Goal: Task Accomplishment & Management: Use online tool/utility

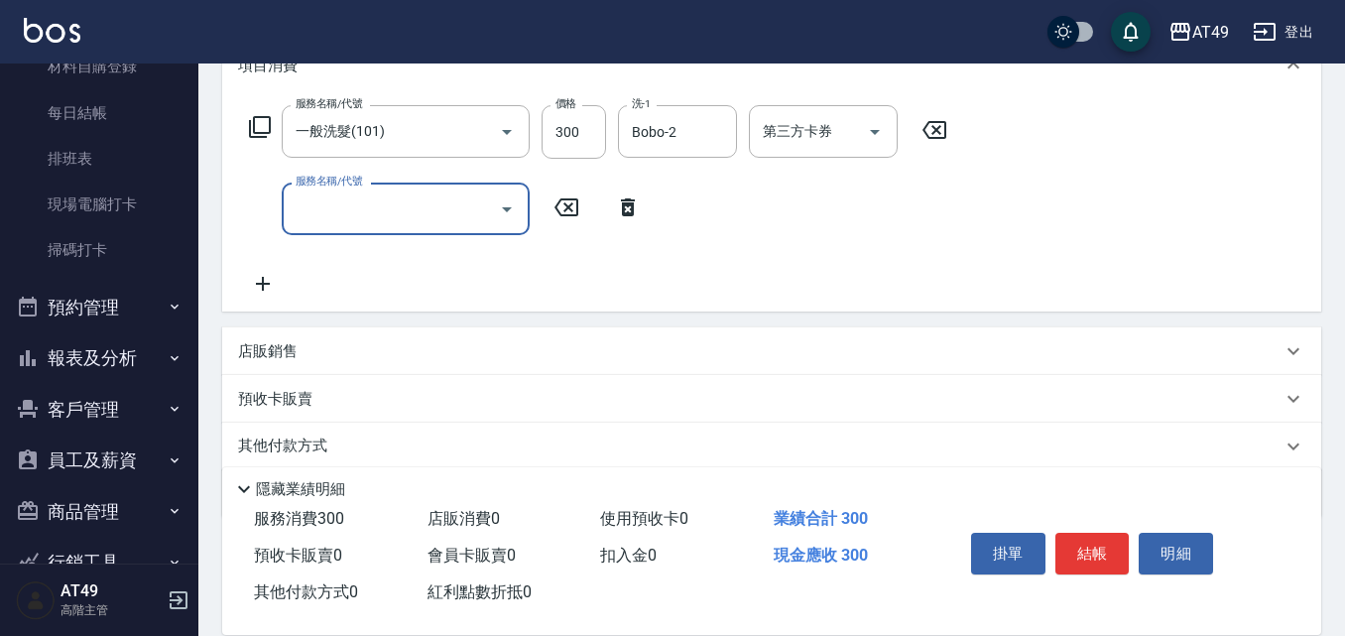
scroll to position [298, 0]
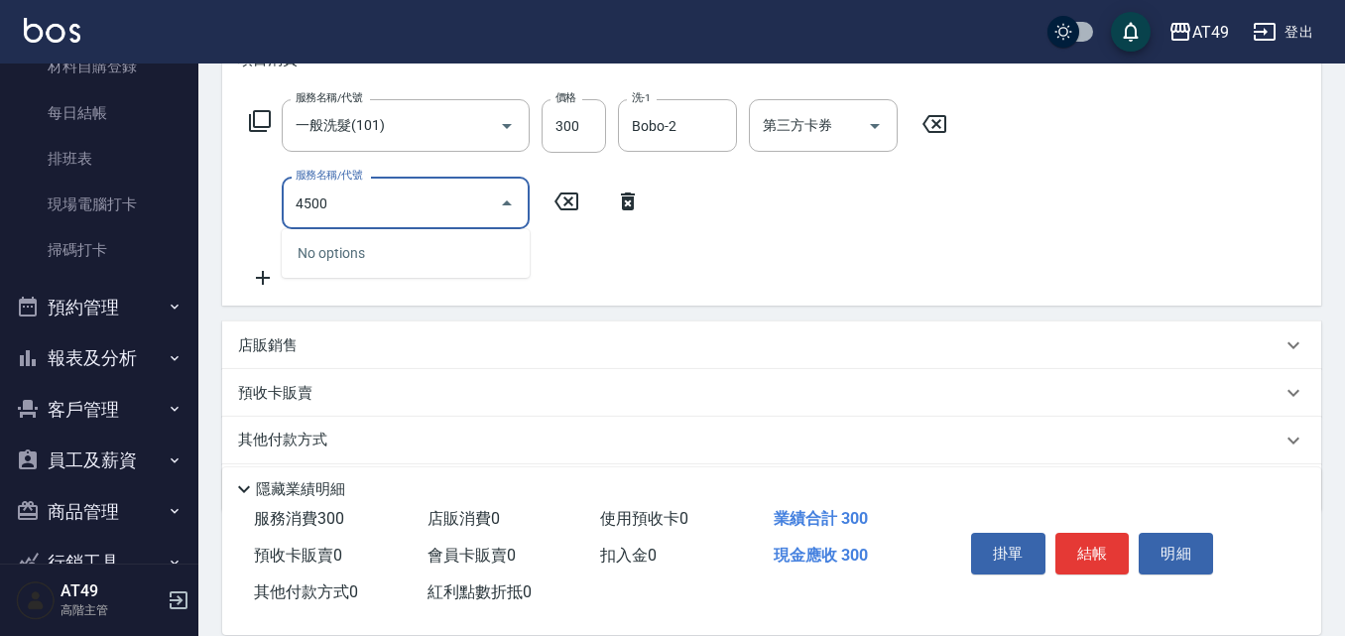
type input "4500"
click at [491, 202] on button "Close" at bounding box center [507, 203] width 32 height 32
click at [441, 200] on input "4500" at bounding box center [391, 202] width 200 height 35
click at [509, 205] on icon "Close" at bounding box center [507, 202] width 10 height 5
click at [626, 203] on icon at bounding box center [628, 201] width 14 height 18
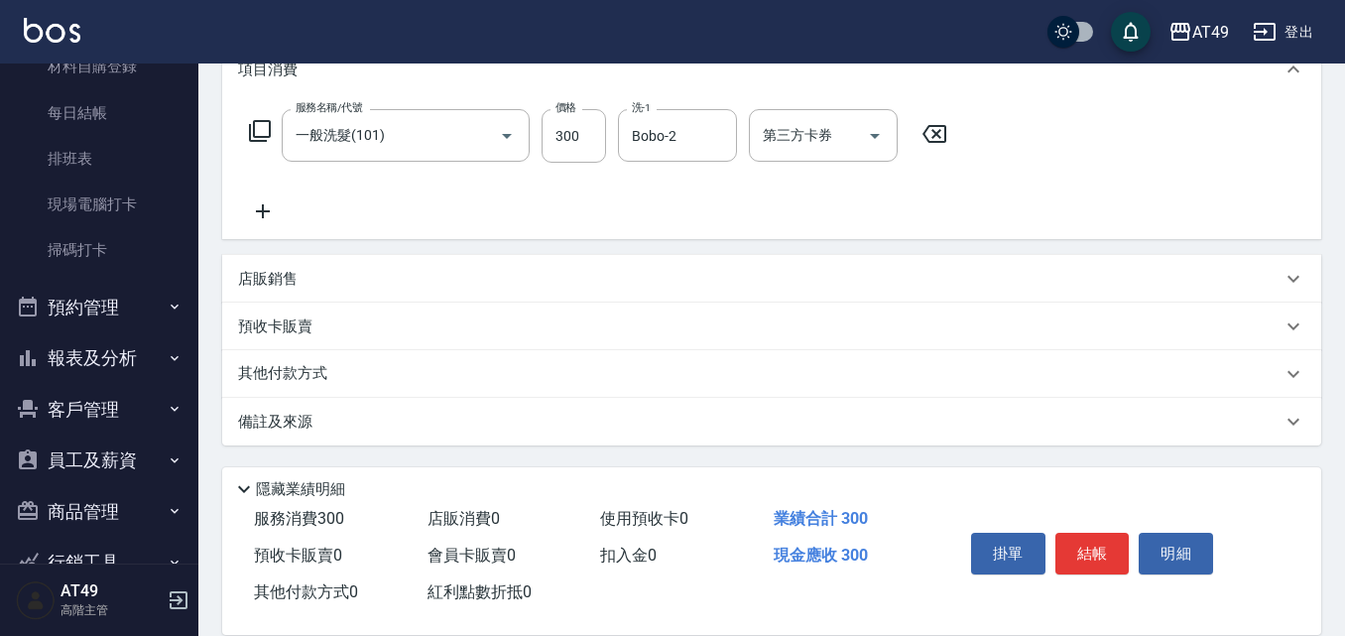
click at [272, 216] on icon at bounding box center [263, 211] width 50 height 24
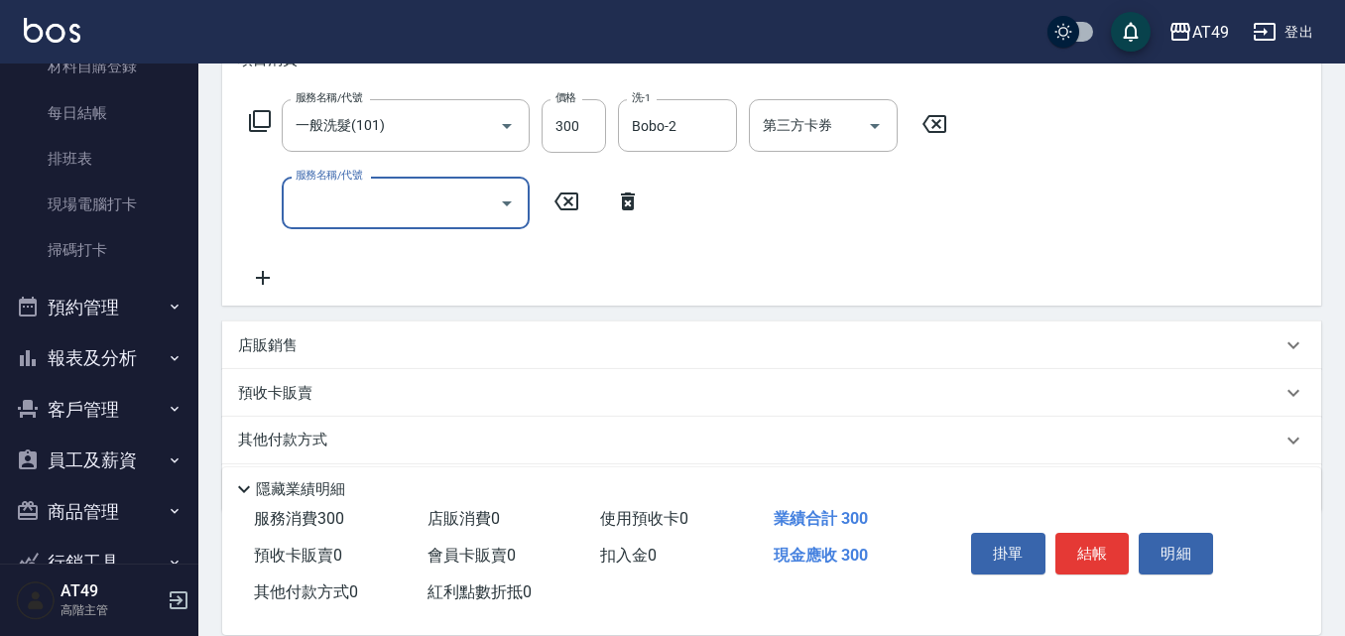
click at [425, 201] on input "服務名稱/代號" at bounding box center [391, 202] width 200 height 35
type input "精緻剪髮(201)"
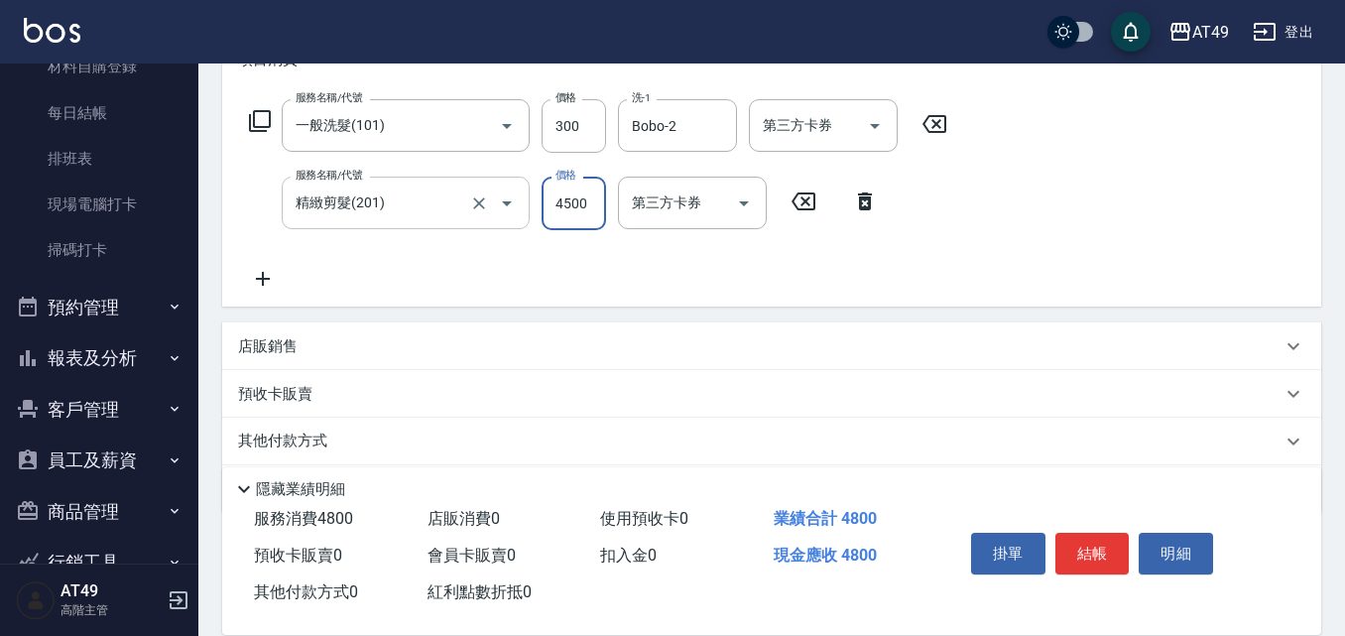
type input "4500"
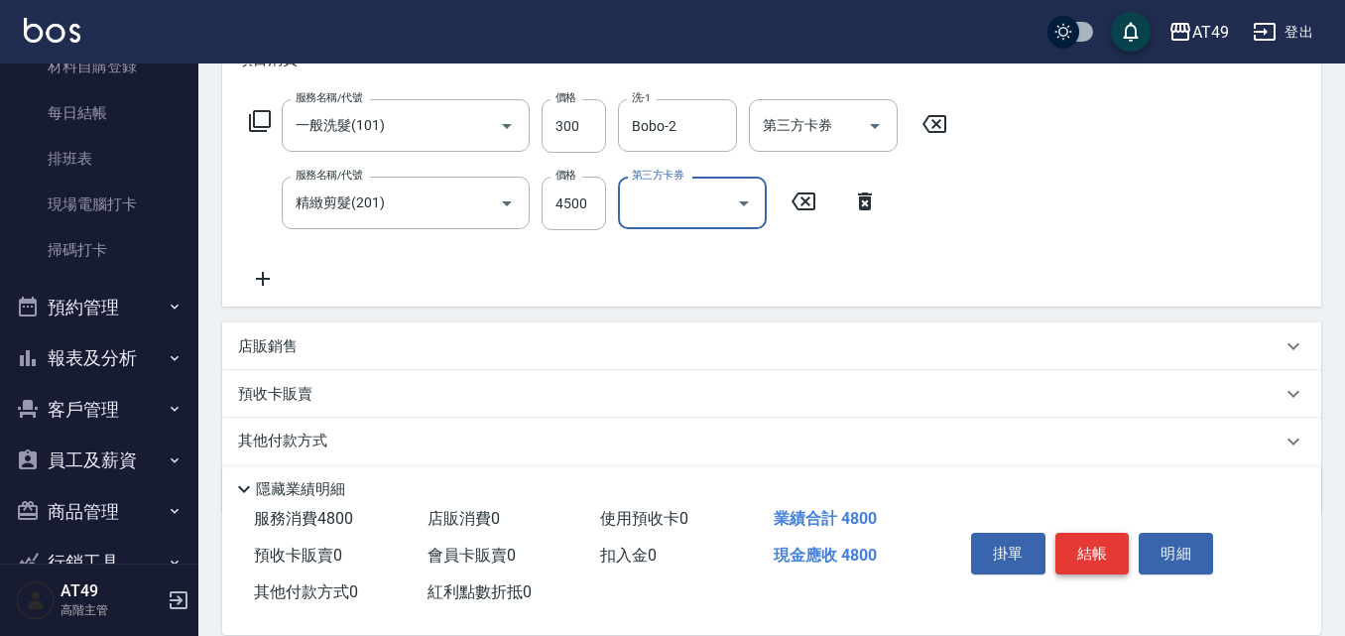
click at [1111, 533] on button "結帳" at bounding box center [1092, 554] width 74 height 42
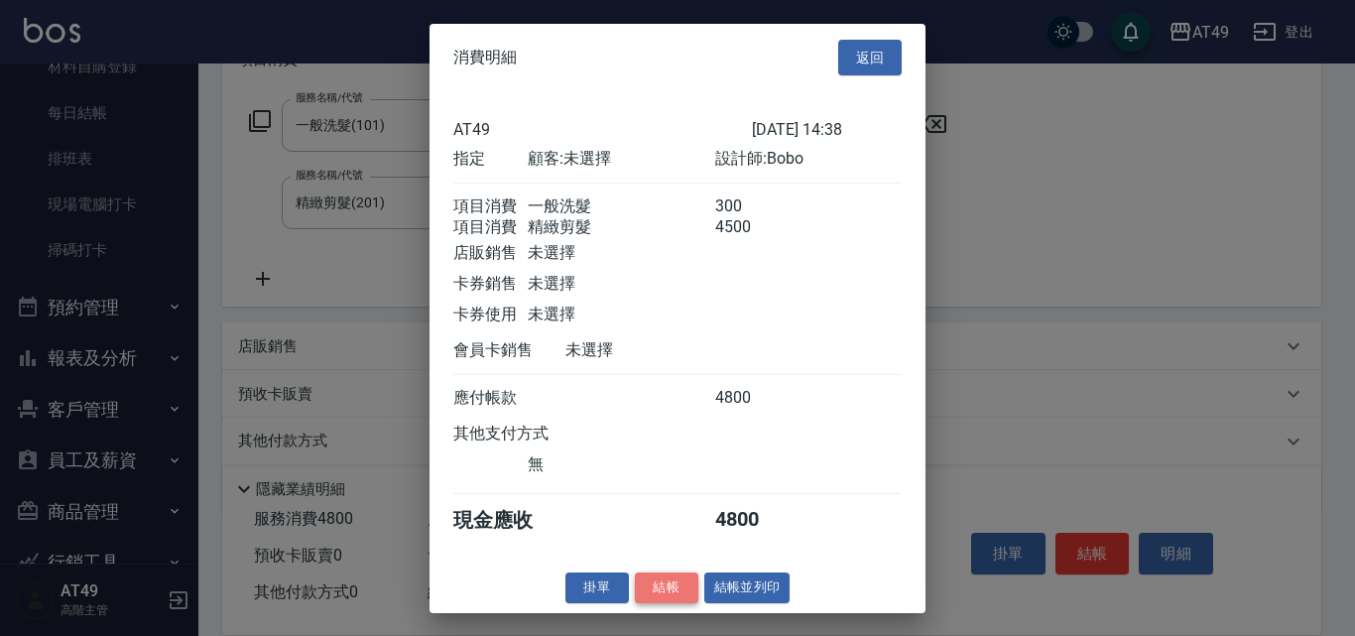
click at [672, 603] on button "結帳" at bounding box center [666, 587] width 63 height 31
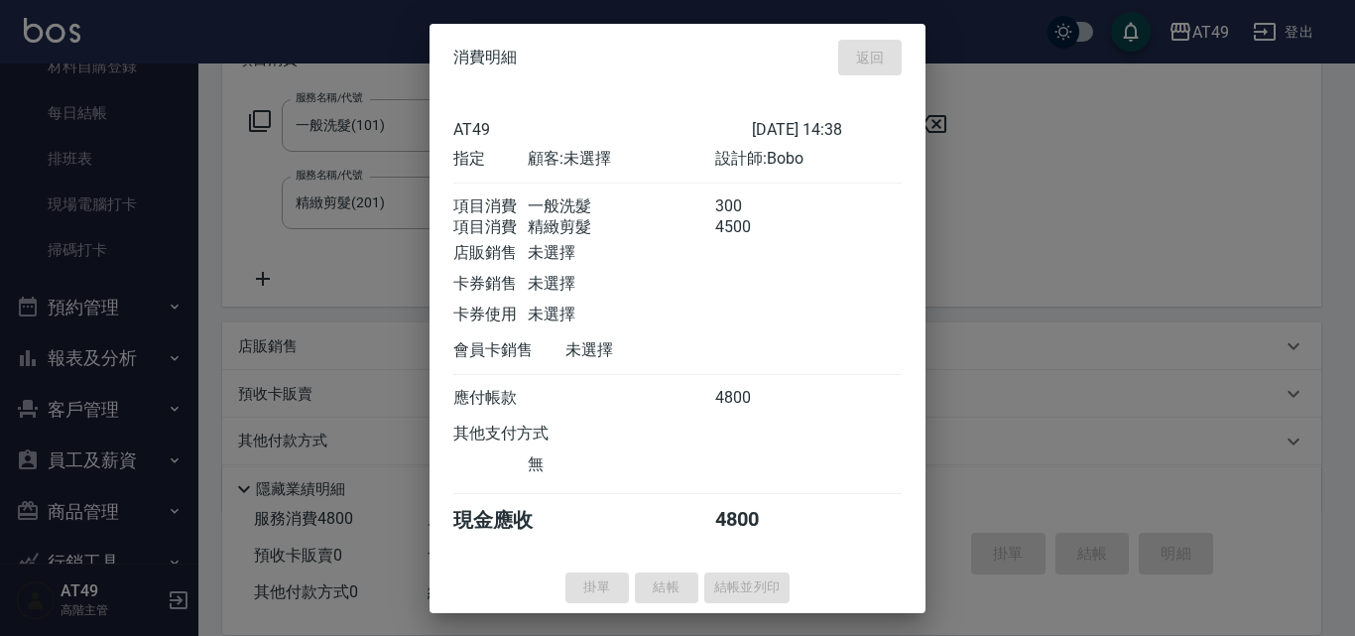
type input "[DATE] 18:24"
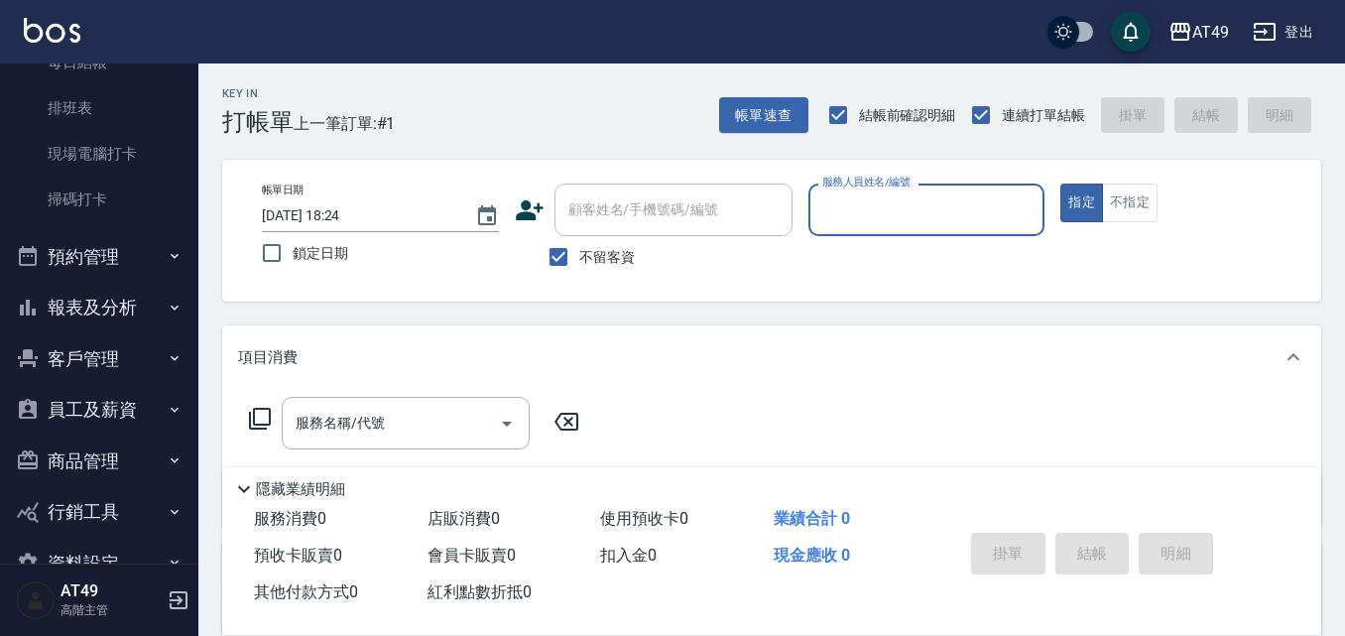
scroll to position [507, 0]
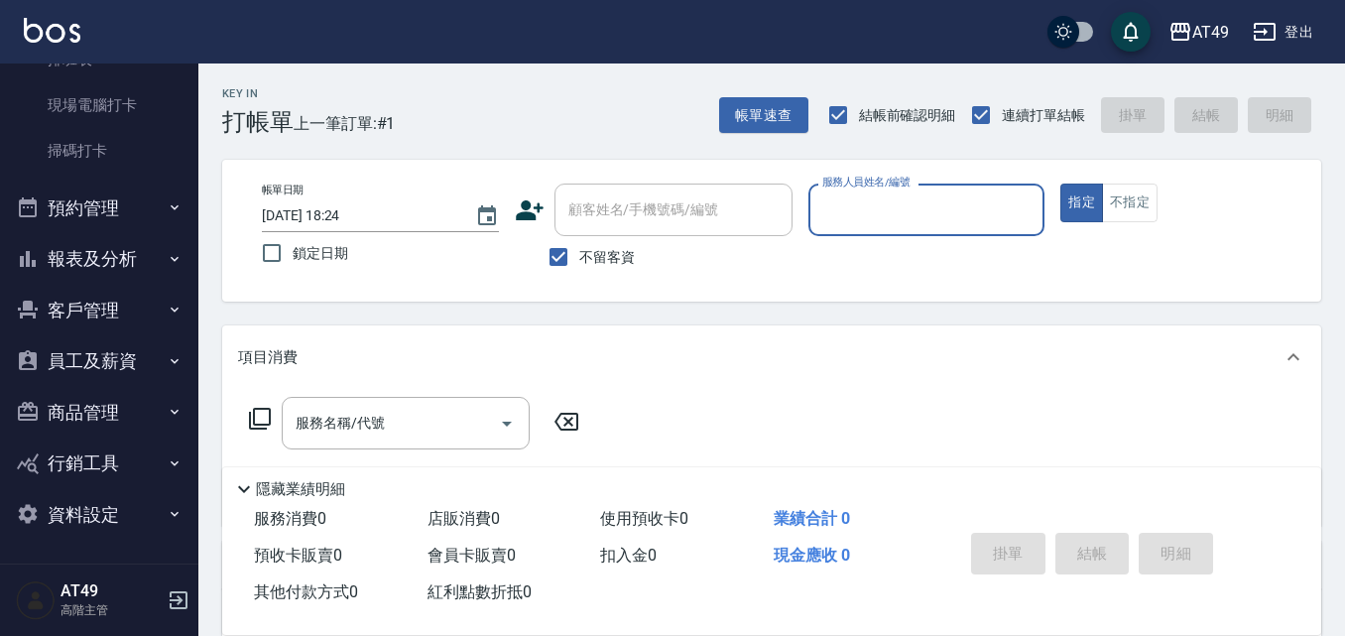
click at [65, 401] on button "商品管理" at bounding box center [99, 413] width 183 height 52
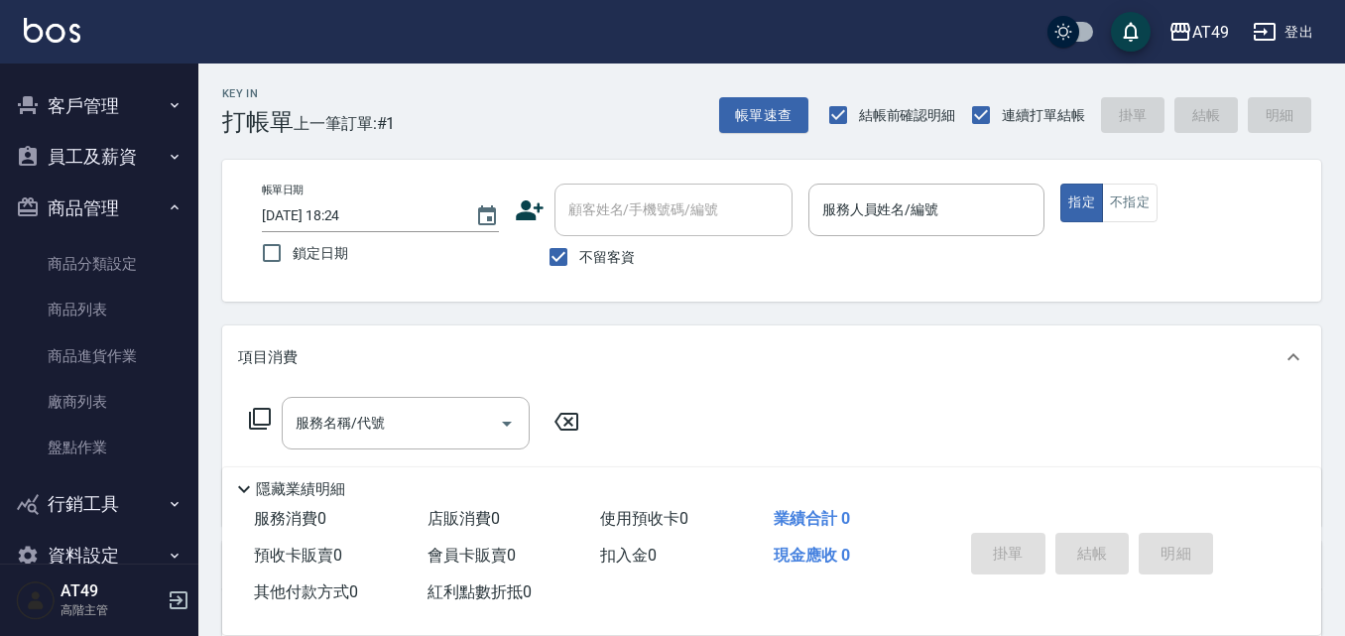
scroll to position [752, 0]
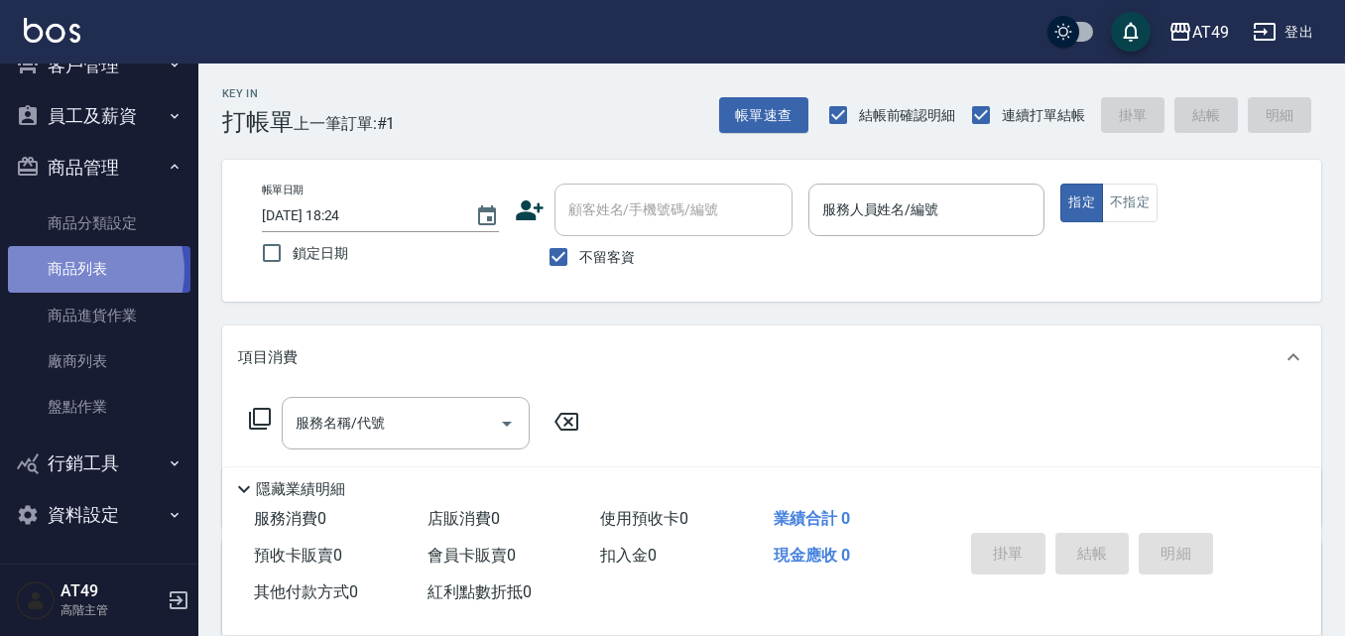
click at [78, 271] on link "商品列表" at bounding box center [99, 269] width 183 height 46
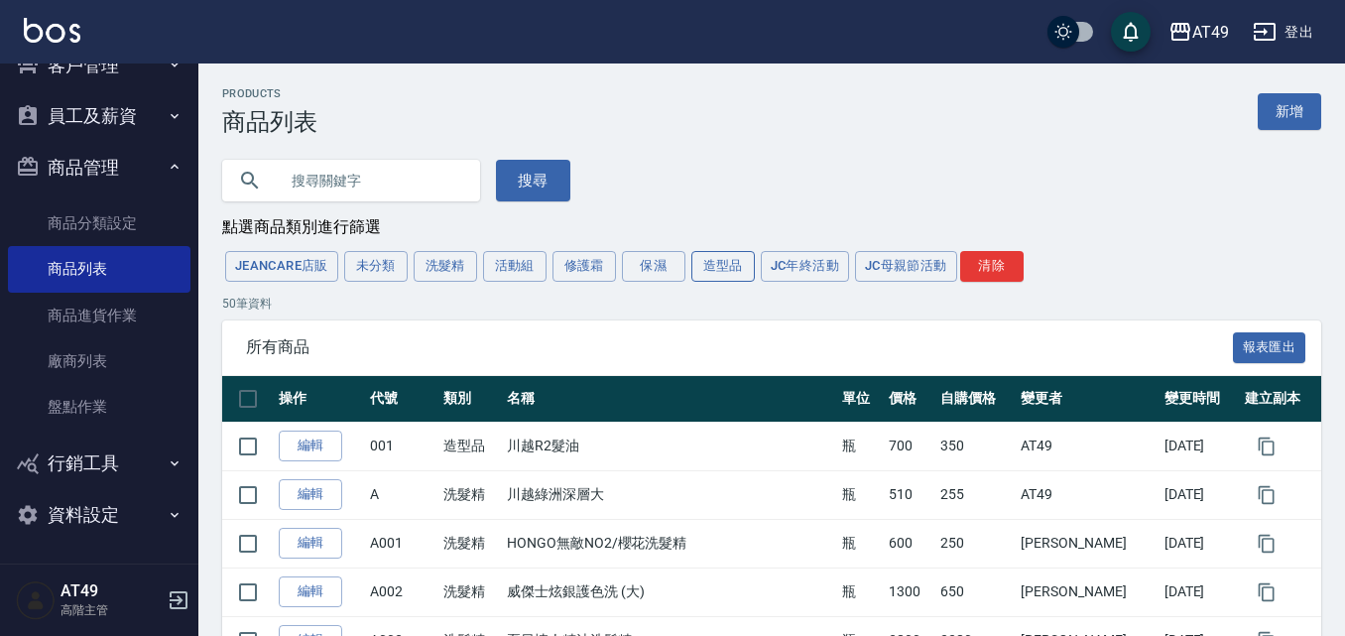
click at [721, 276] on button "造型品" at bounding box center [722, 266] width 63 height 31
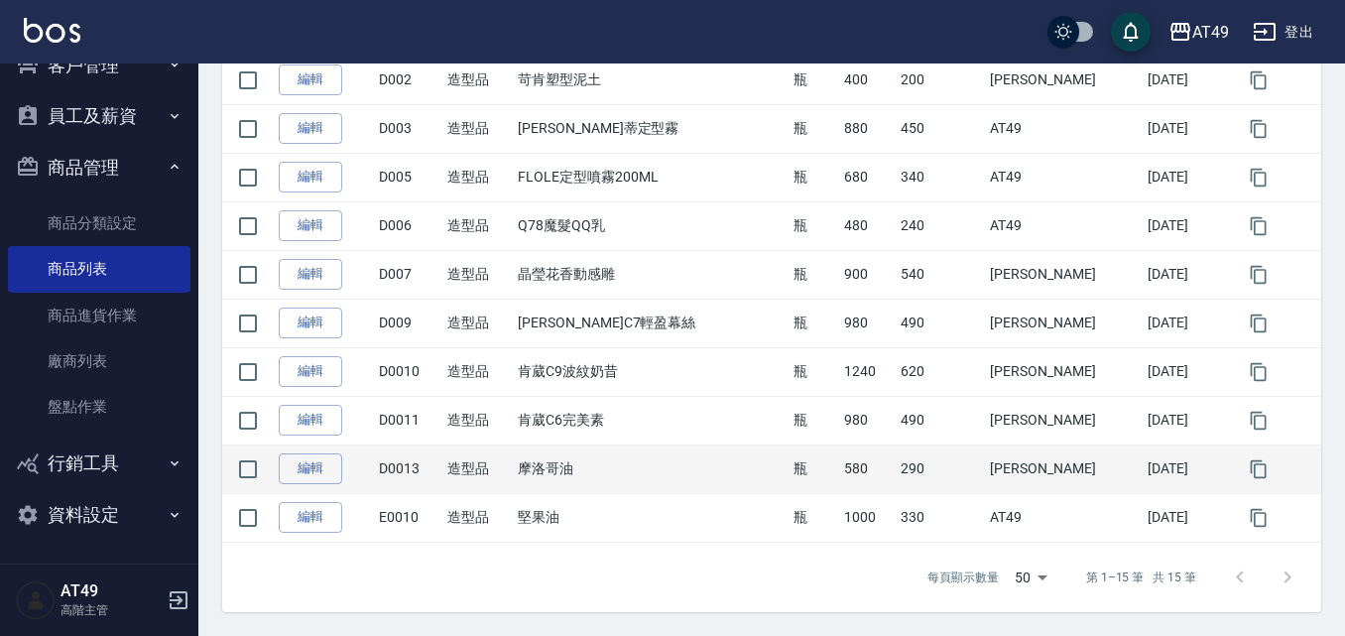
scroll to position [513, 0]
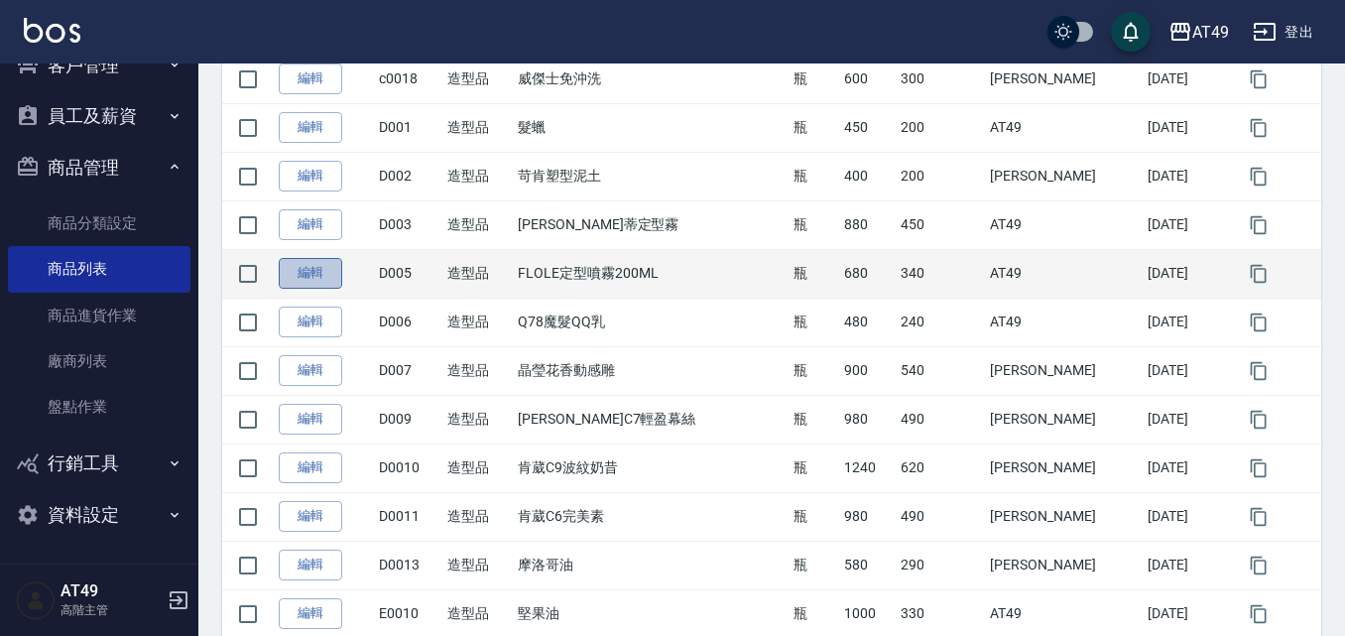
click at [315, 287] on link "編輯" at bounding box center [310, 273] width 63 height 31
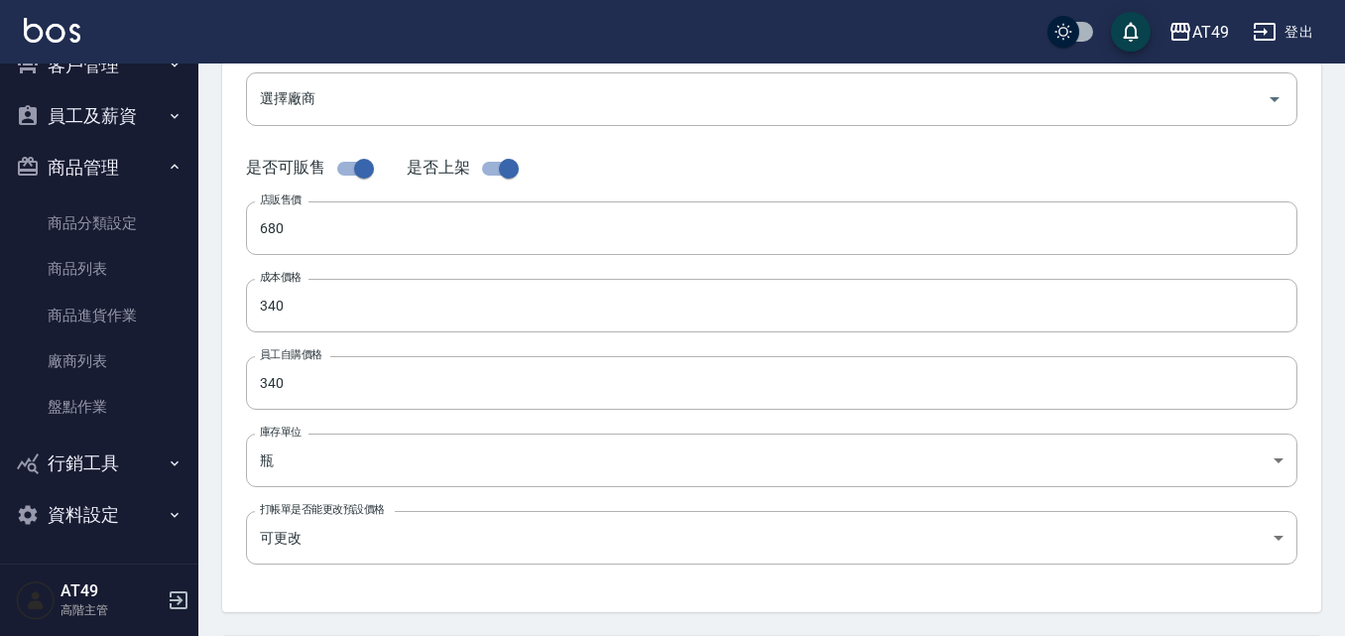
scroll to position [397, 0]
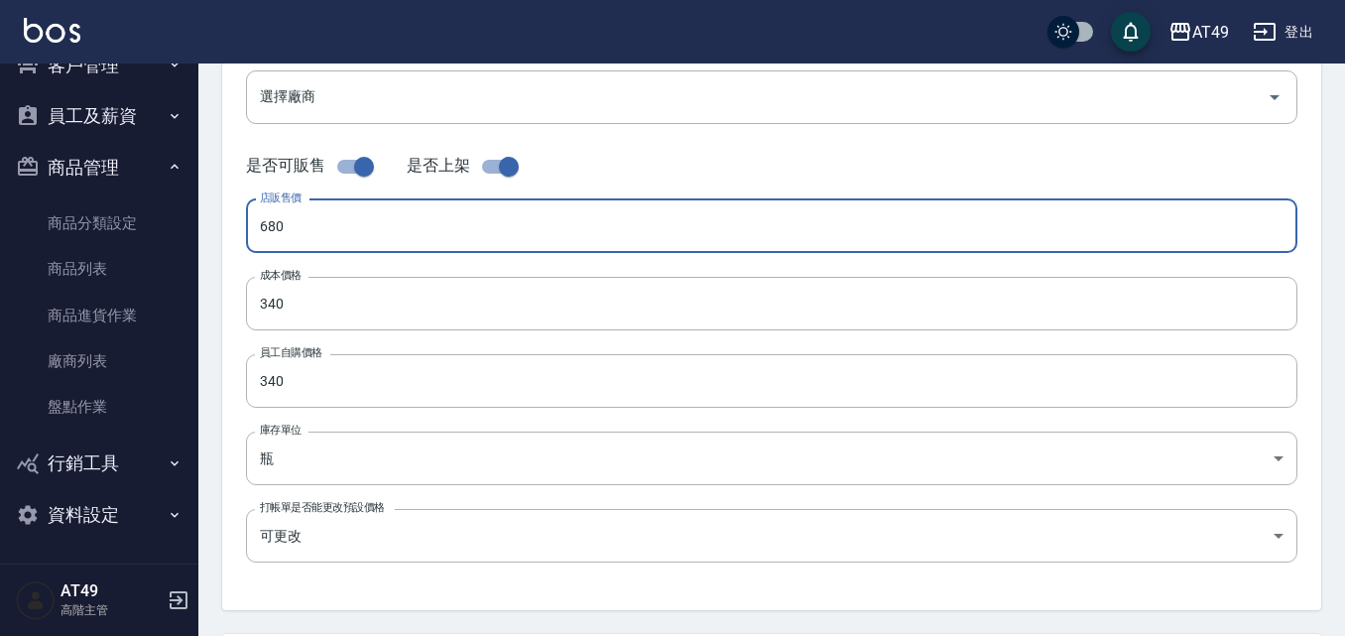
click at [287, 227] on input "680" at bounding box center [771, 226] width 1051 height 54
click at [264, 235] on input "0770" at bounding box center [771, 226] width 1051 height 54
type input "770"
click at [281, 297] on input "340" at bounding box center [771, 304] width 1051 height 54
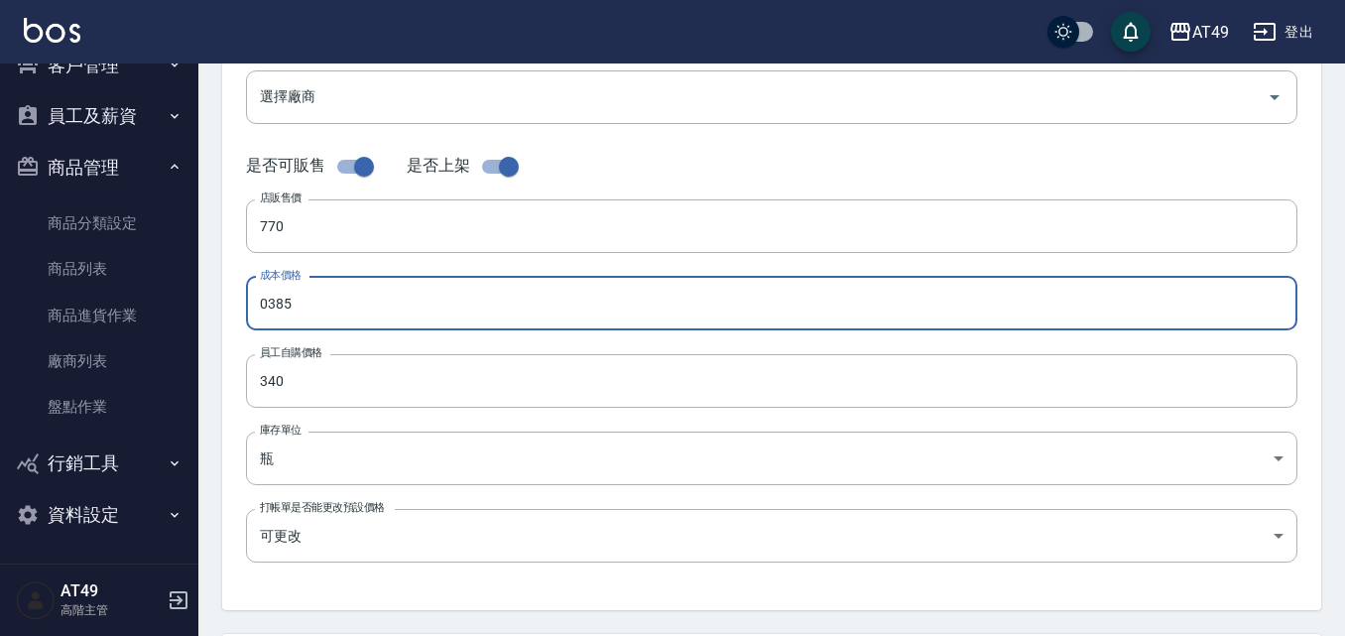
click at [264, 303] on input "0385" at bounding box center [771, 304] width 1051 height 54
type input "385"
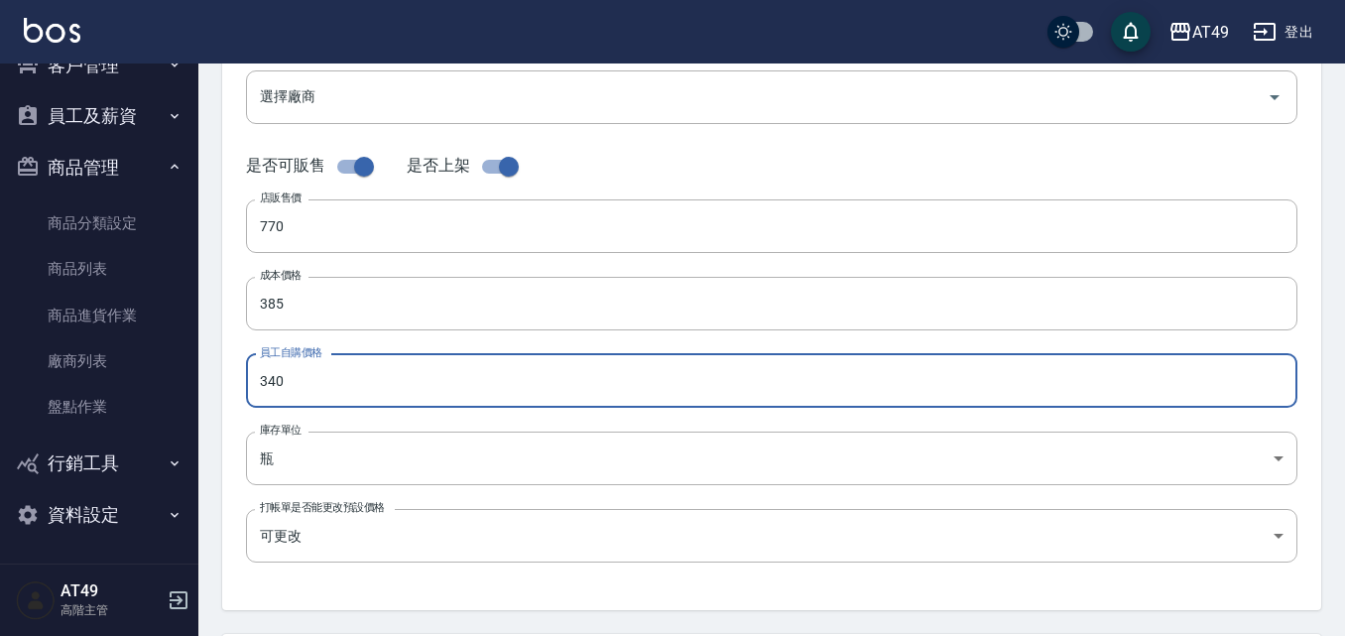
click at [279, 387] on input "340" at bounding box center [771, 381] width 1051 height 54
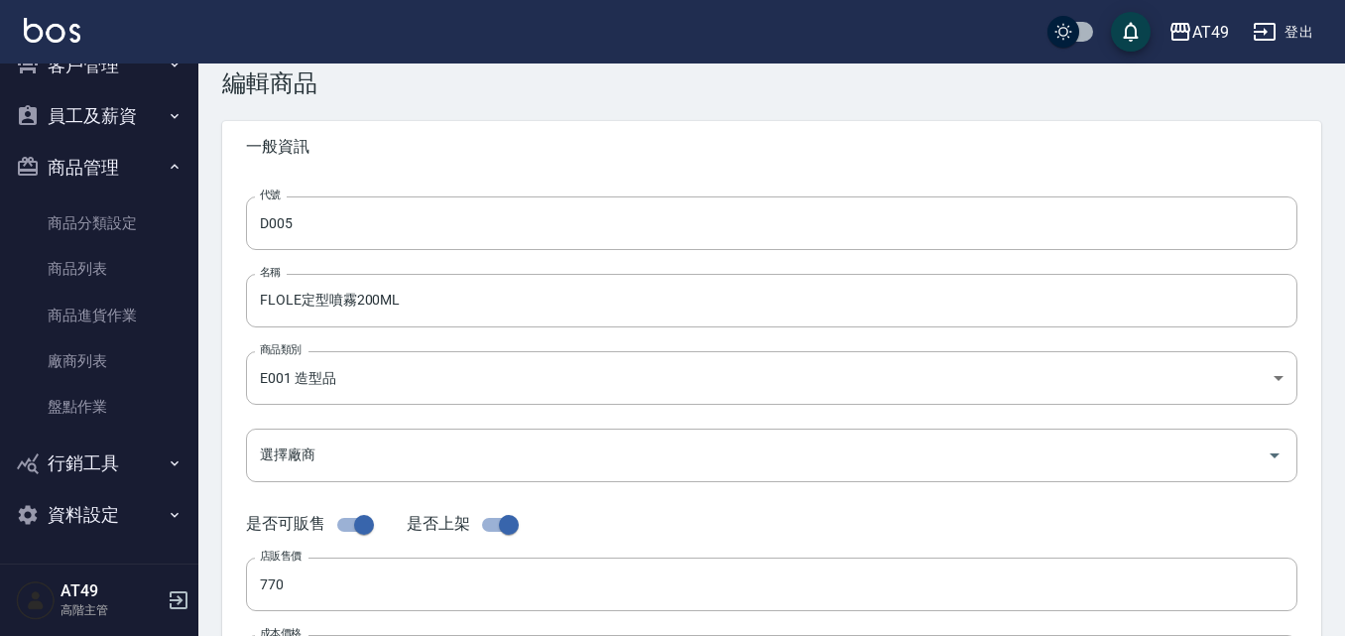
scroll to position [0, 0]
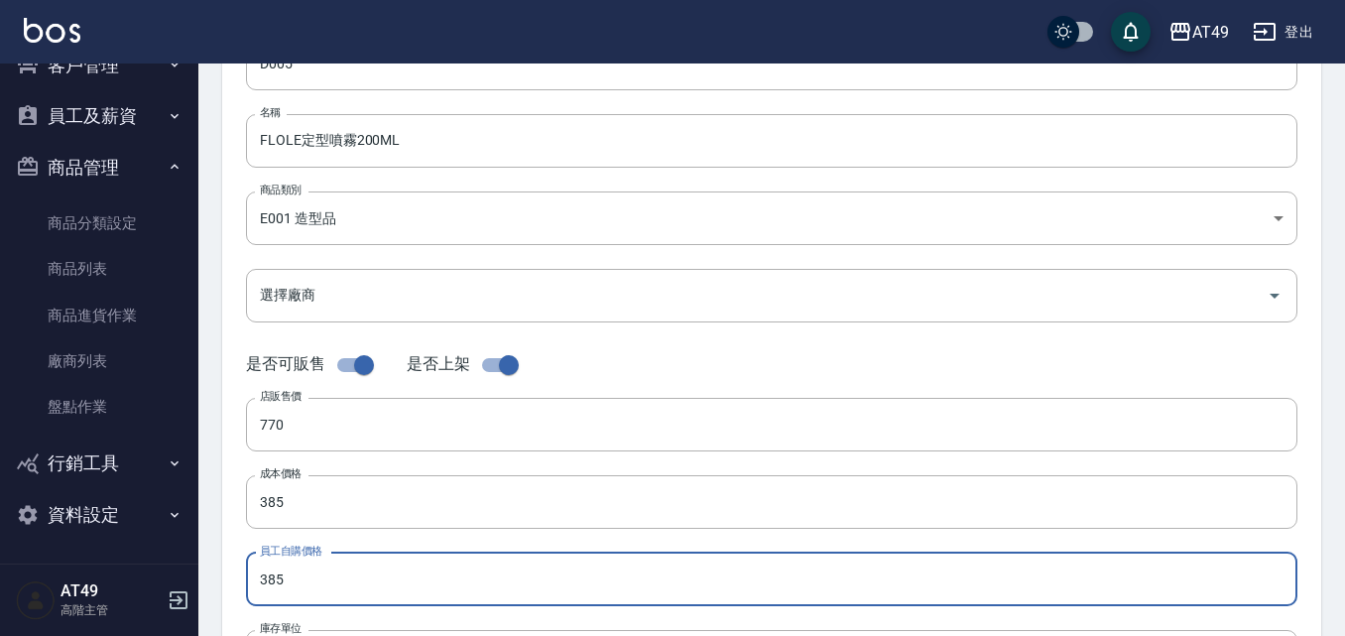
type input "385"
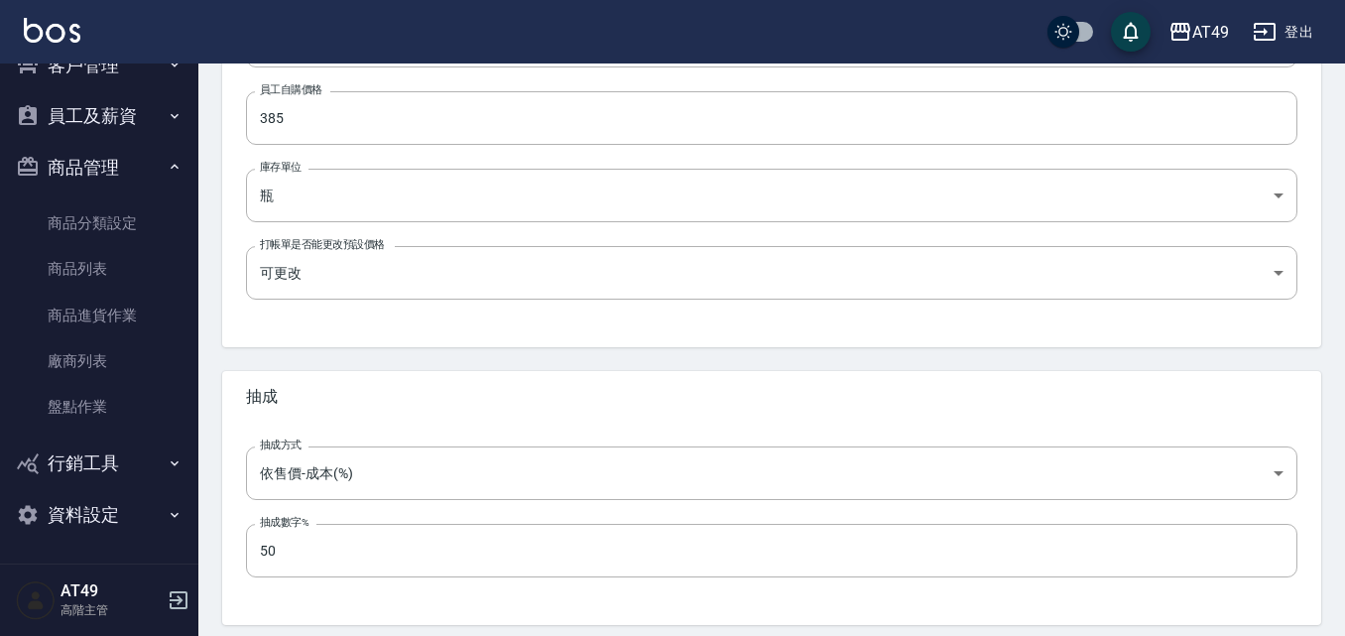
scroll to position [733, 0]
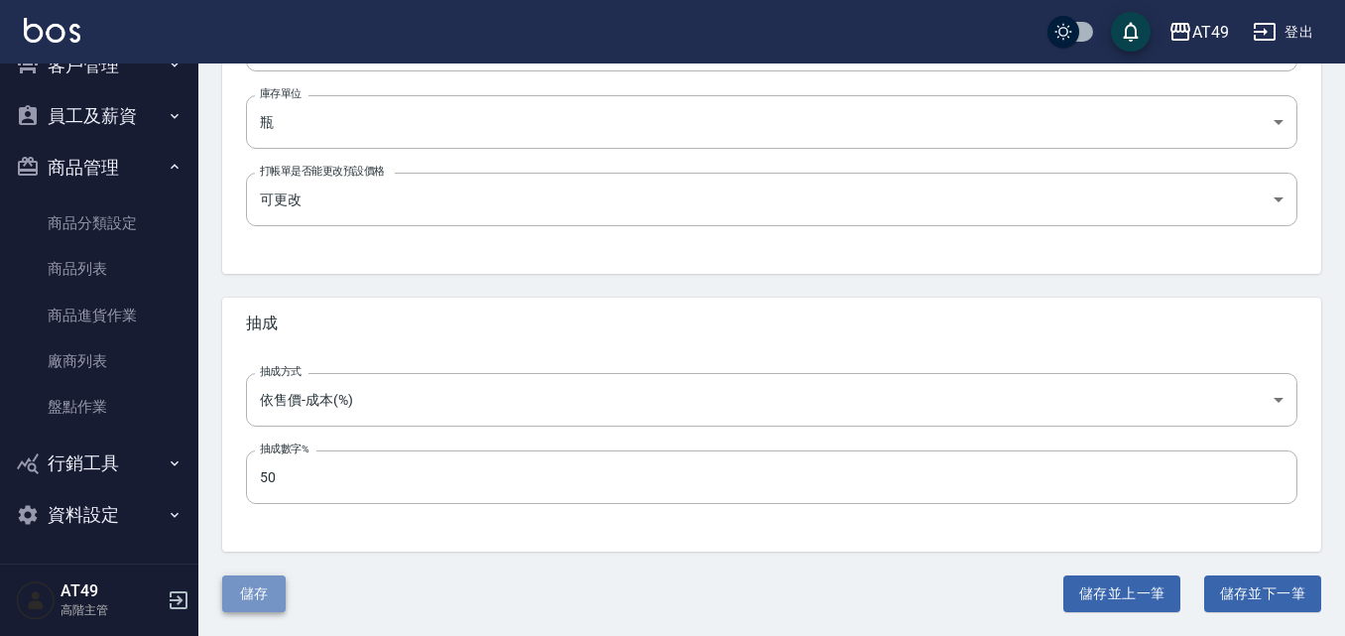
click at [252, 597] on button "儲存" at bounding box center [253, 593] width 63 height 37
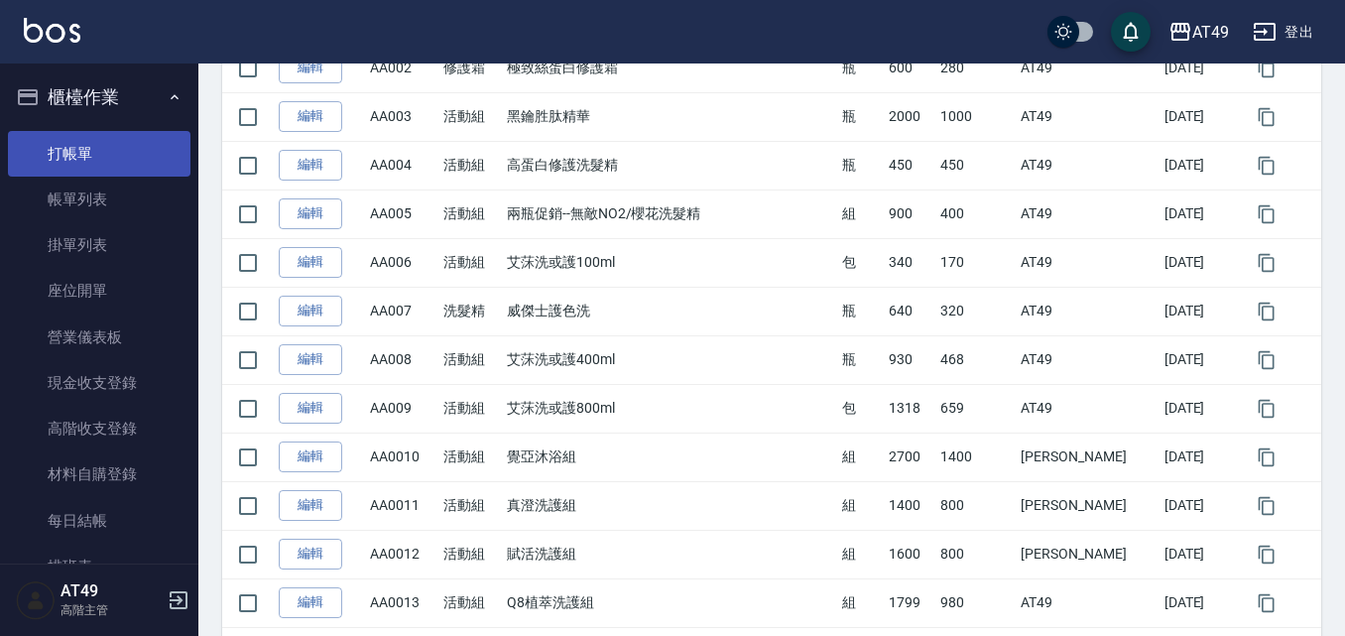
click at [80, 145] on link "打帳單" at bounding box center [99, 154] width 183 height 46
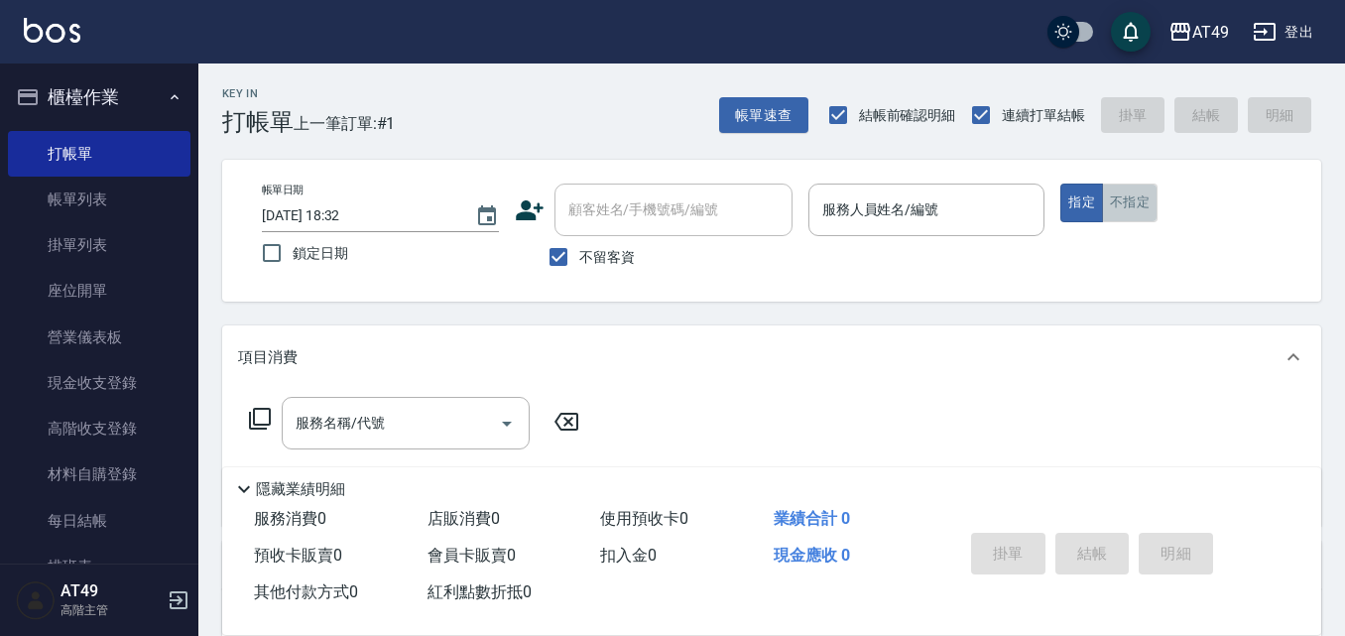
click at [1132, 201] on button "不指定" at bounding box center [1130, 202] width 56 height 39
click at [1086, 209] on button "指定" at bounding box center [1081, 202] width 43 height 39
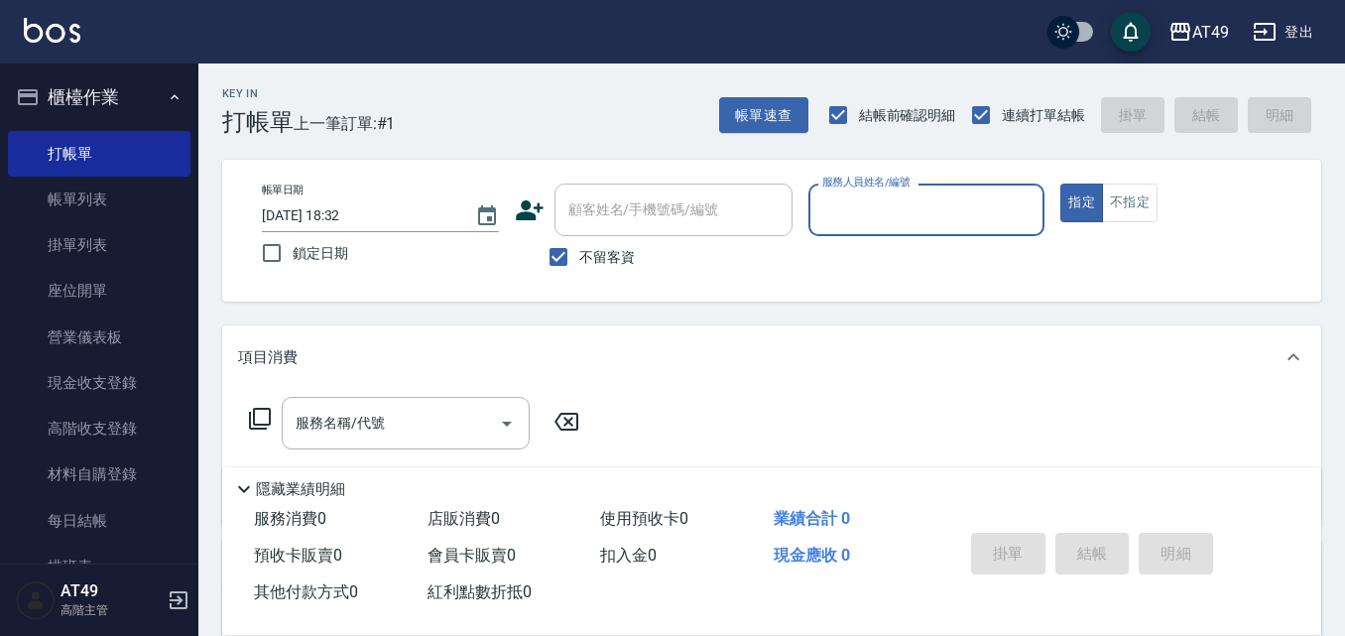
click at [607, 260] on span "不留客資" at bounding box center [607, 257] width 56 height 21
click at [579, 260] on input "不留客資" at bounding box center [559, 257] width 42 height 42
checkbox input "false"
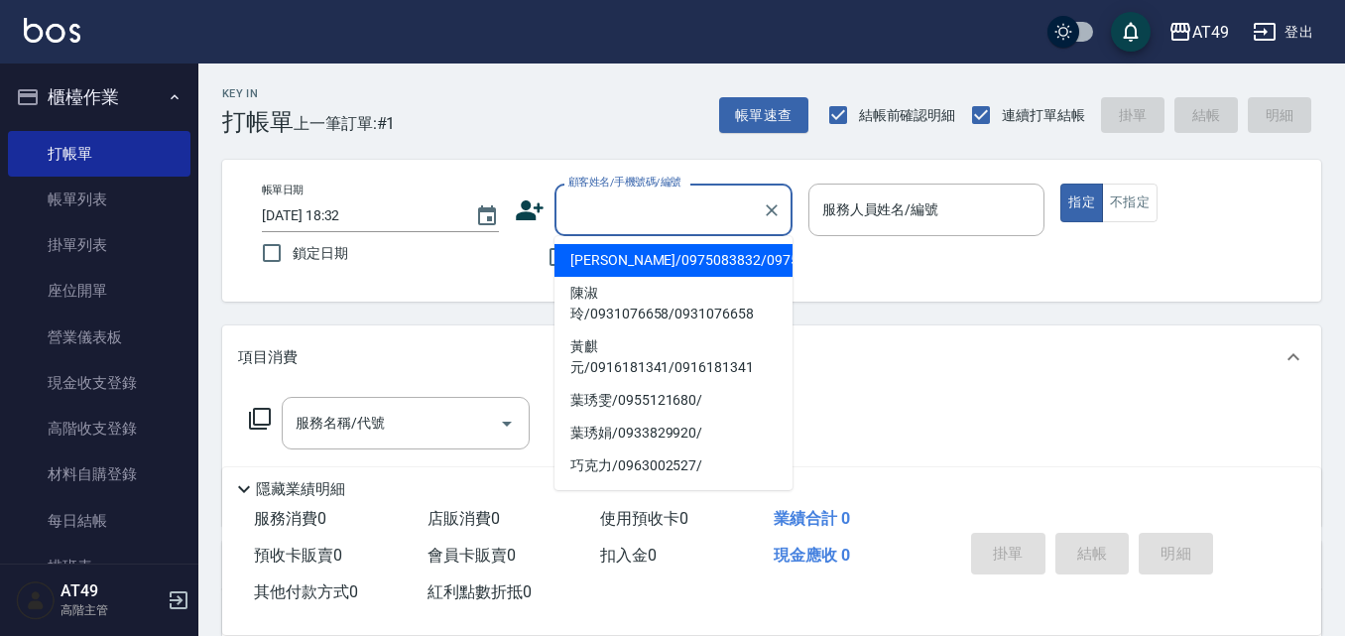
click at [656, 202] on div "顧客姓名/手機號碼/編號 顧客姓名/手機號碼/編號" at bounding box center [673, 209] width 238 height 53
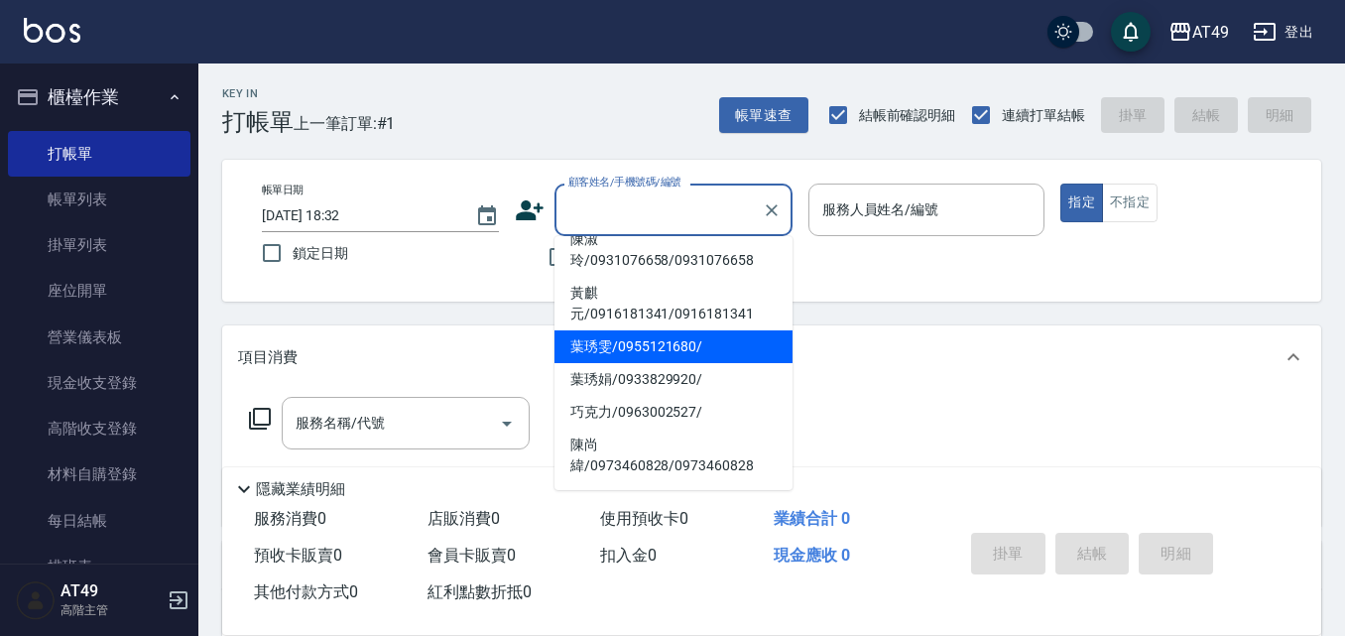
scroll to position [99, 0]
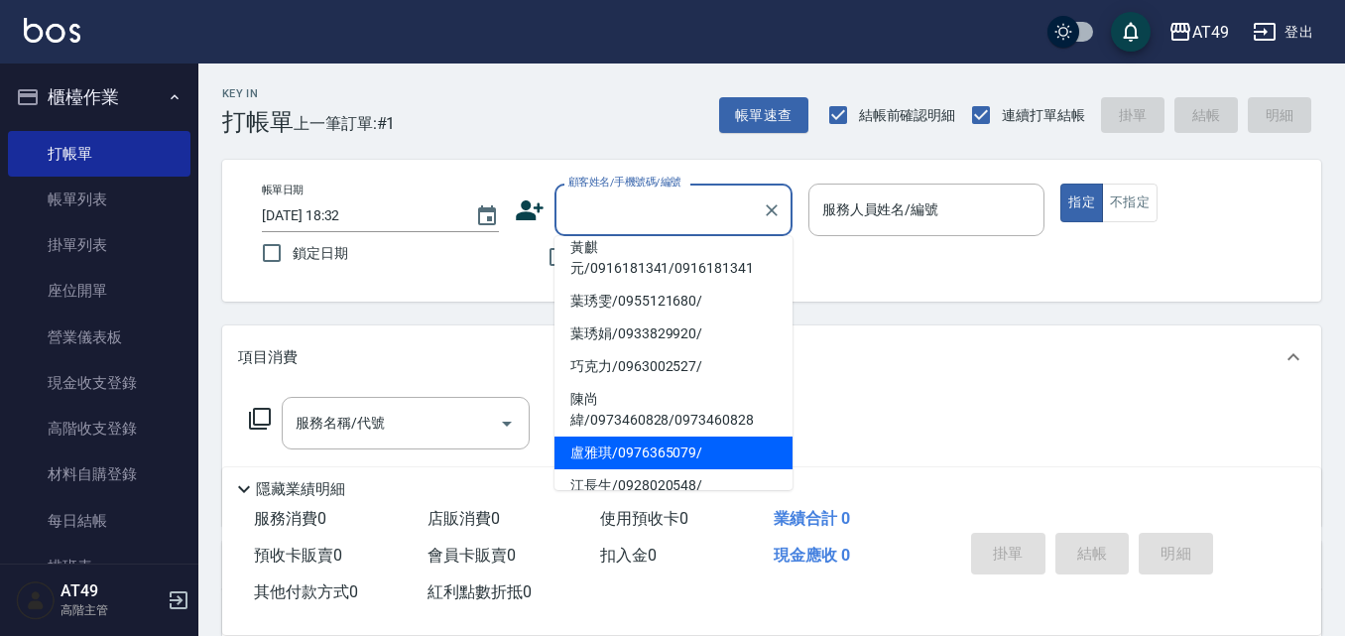
click at [667, 469] on li "盧雅琪/0976365079/" at bounding box center [673, 452] width 238 height 33
type input "盧雅琪/0976365079/"
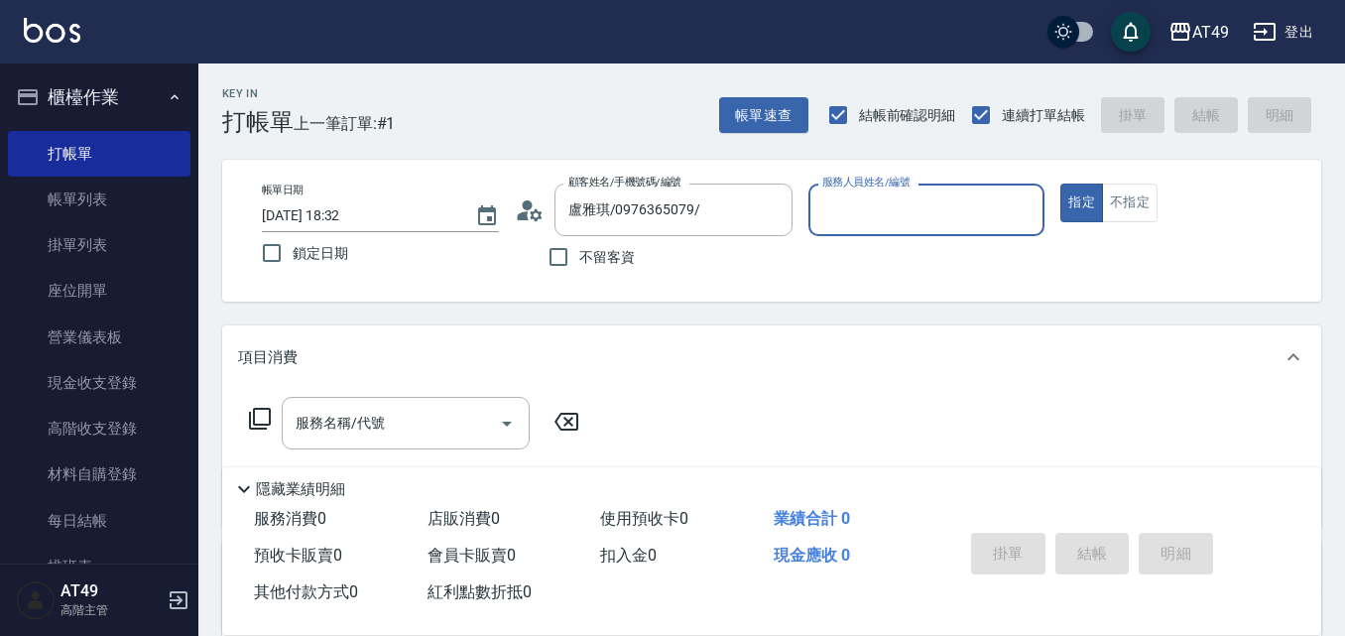
type input "卉卉-20"
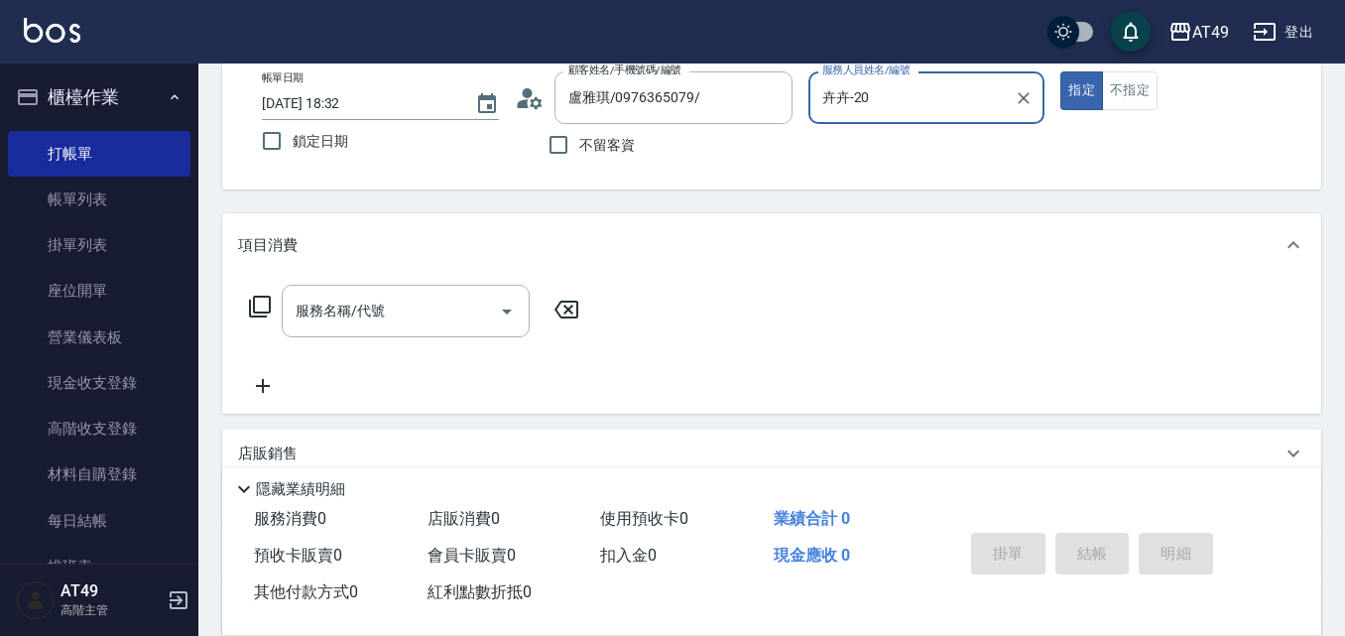
scroll to position [298, 0]
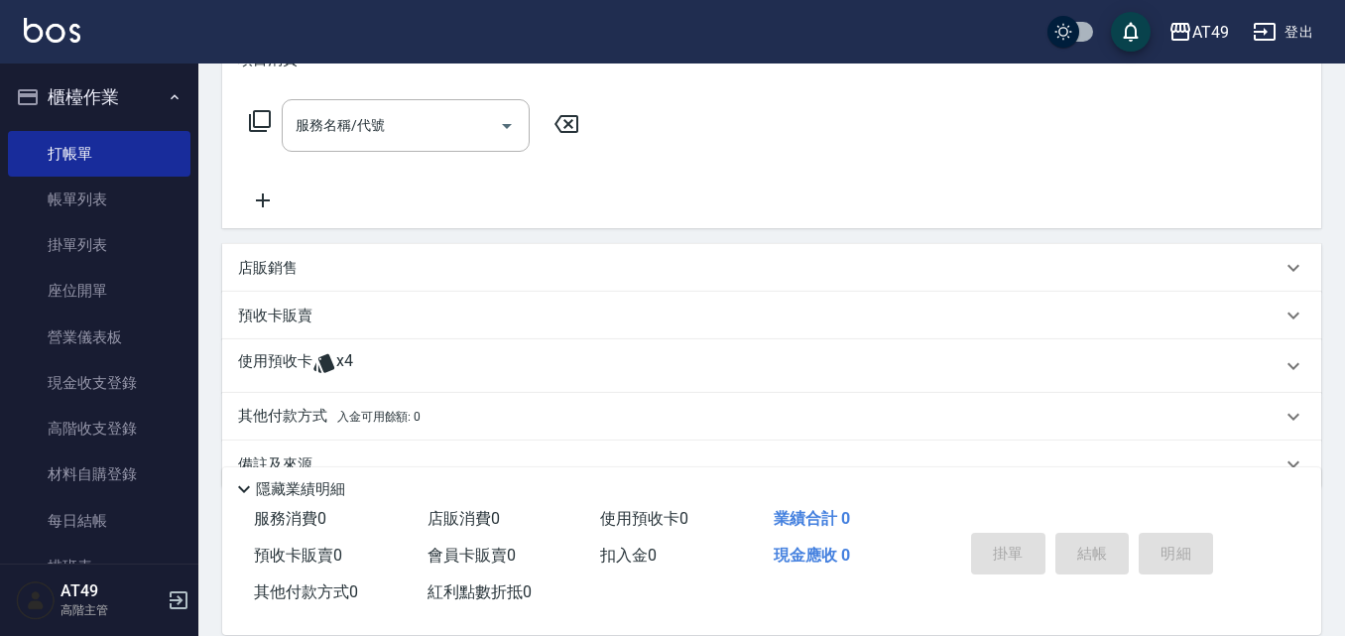
click at [336, 355] on span "x4" at bounding box center [344, 366] width 17 height 30
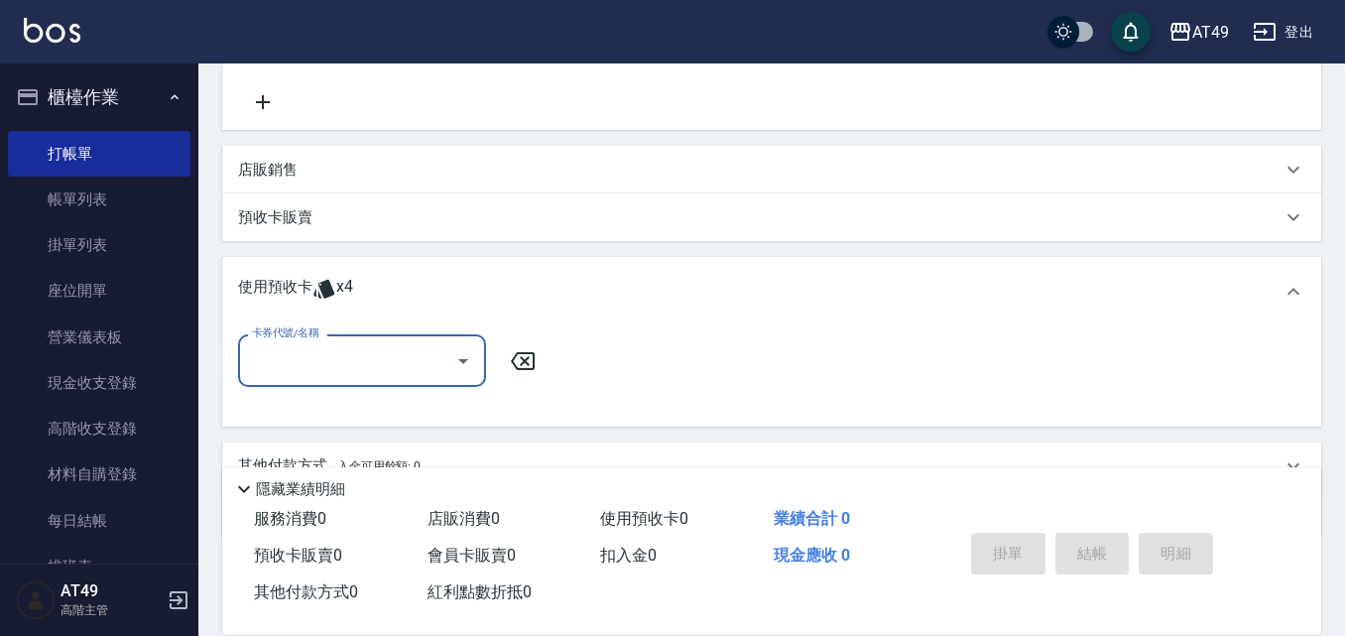
scroll to position [397, 0]
click at [447, 372] on div at bounding box center [462, 359] width 30 height 53
click at [463, 355] on icon "Open" at bounding box center [463, 360] width 24 height 24
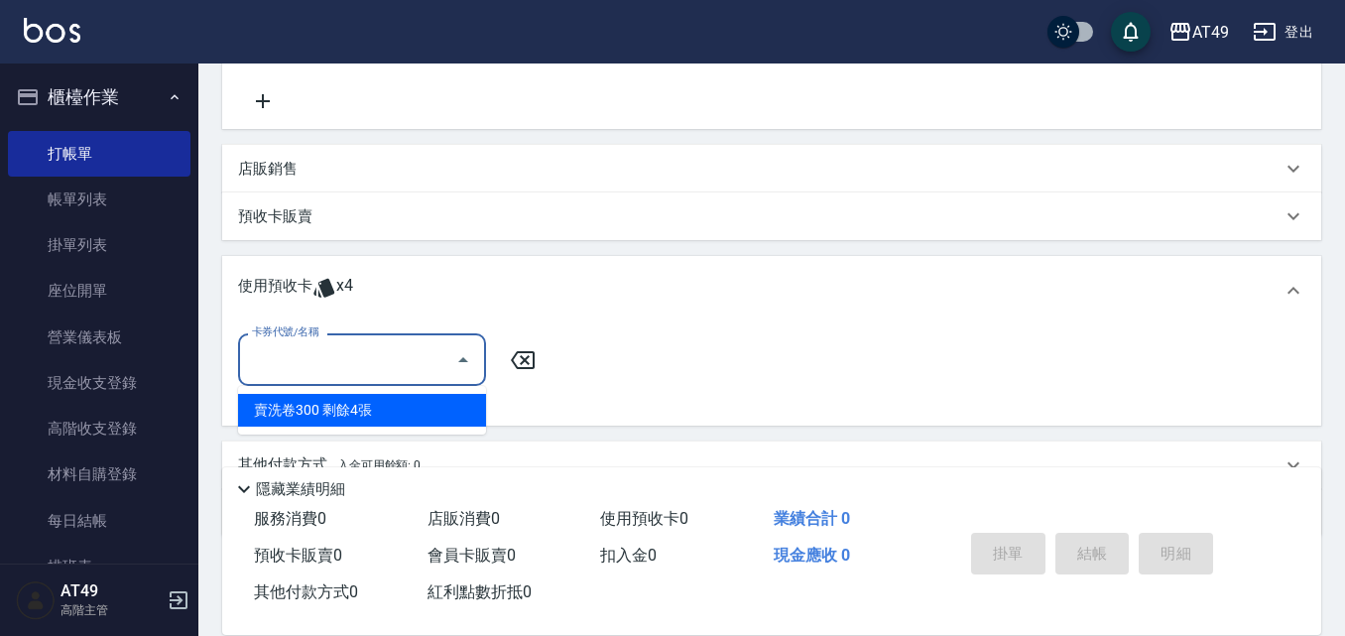
click at [416, 406] on div "賣洗卷300 剩餘4張" at bounding box center [362, 410] width 248 height 33
type input "賣洗卷300"
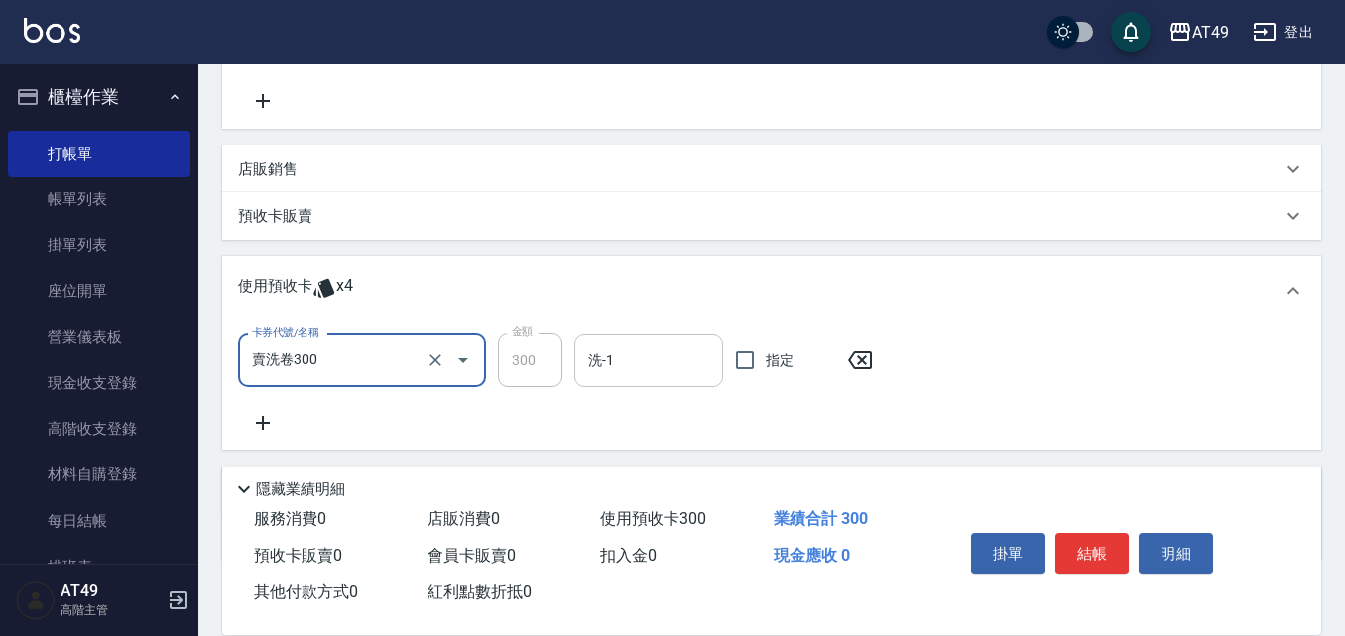
click at [625, 353] on input "洗-1" at bounding box center [648, 360] width 131 height 35
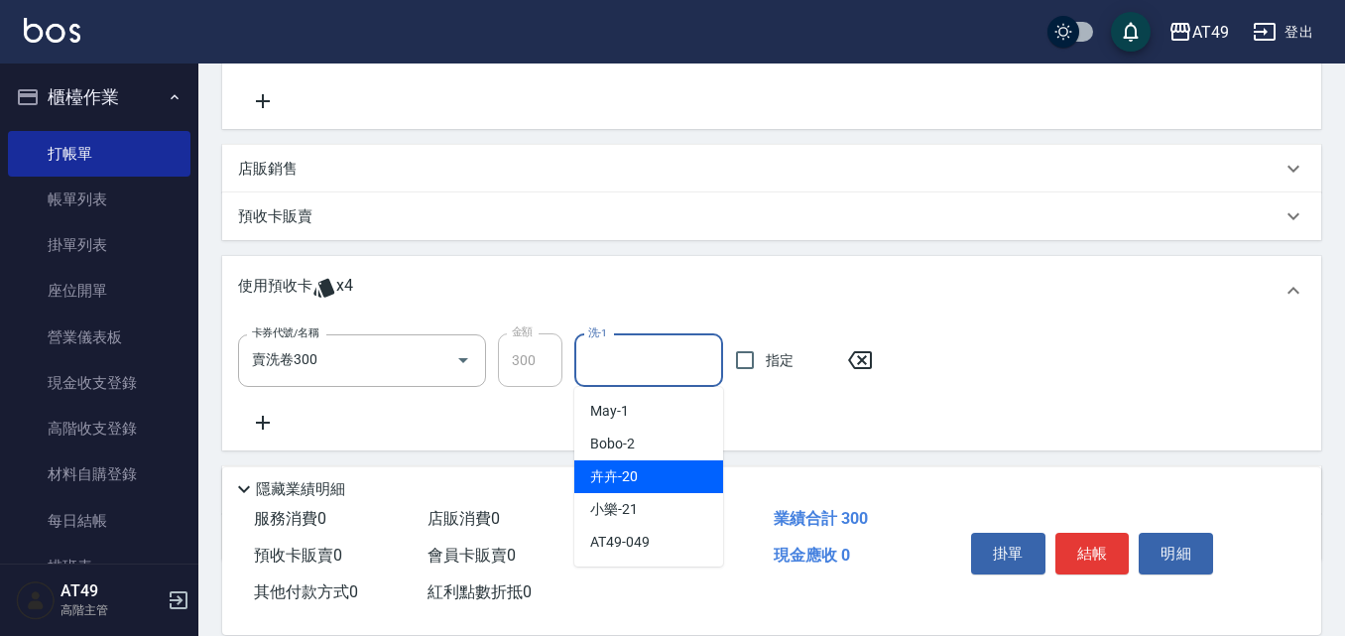
click at [632, 477] on span "卉卉 -20" at bounding box center [614, 476] width 48 height 21
type input "卉卉-20"
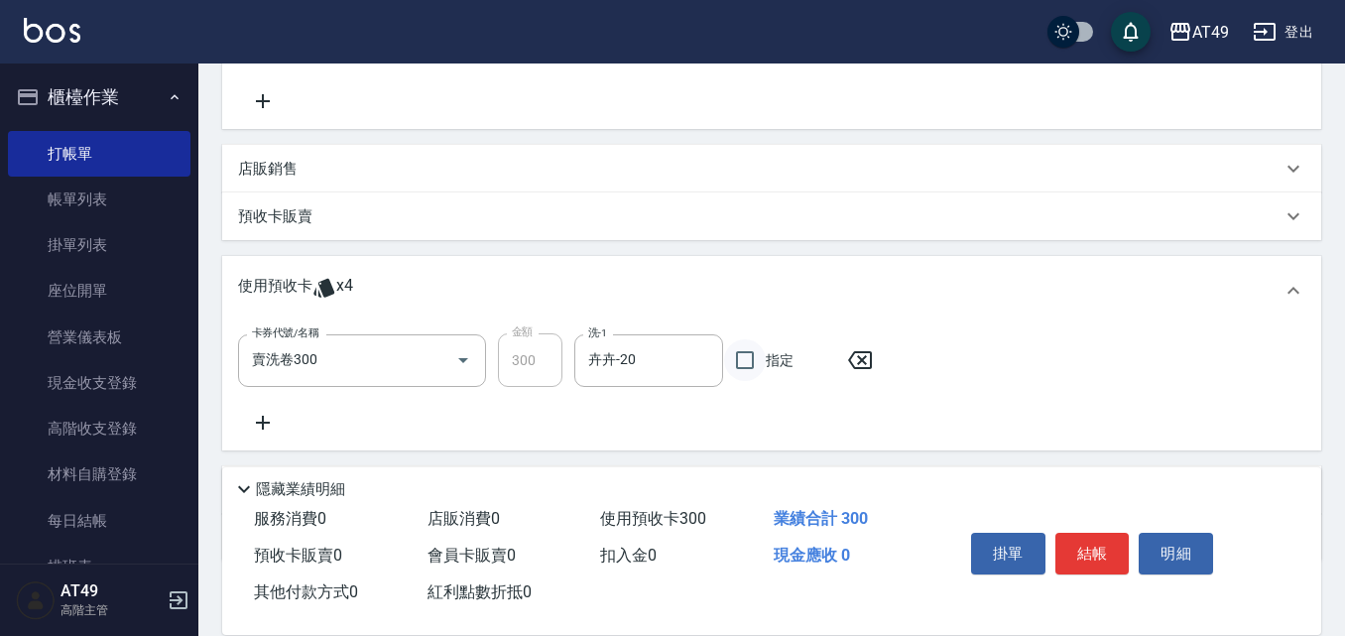
click at [748, 363] on input "指定" at bounding box center [745, 360] width 42 height 42
checkbox input "true"
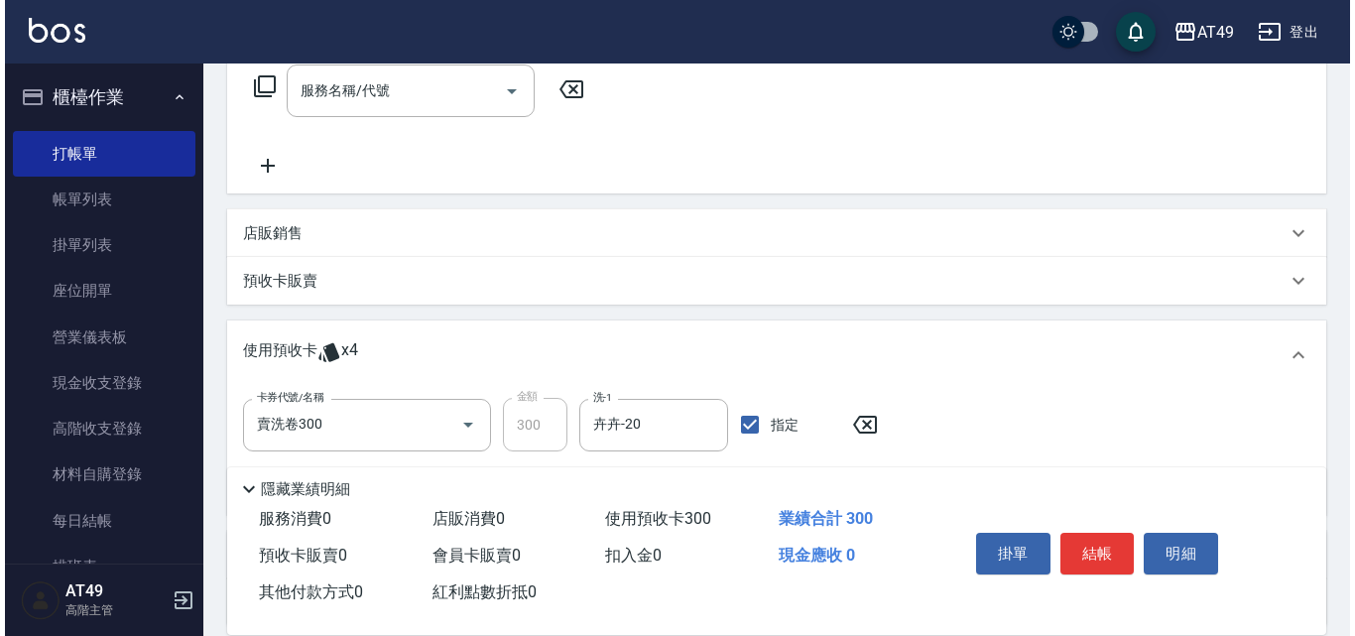
scroll to position [298, 0]
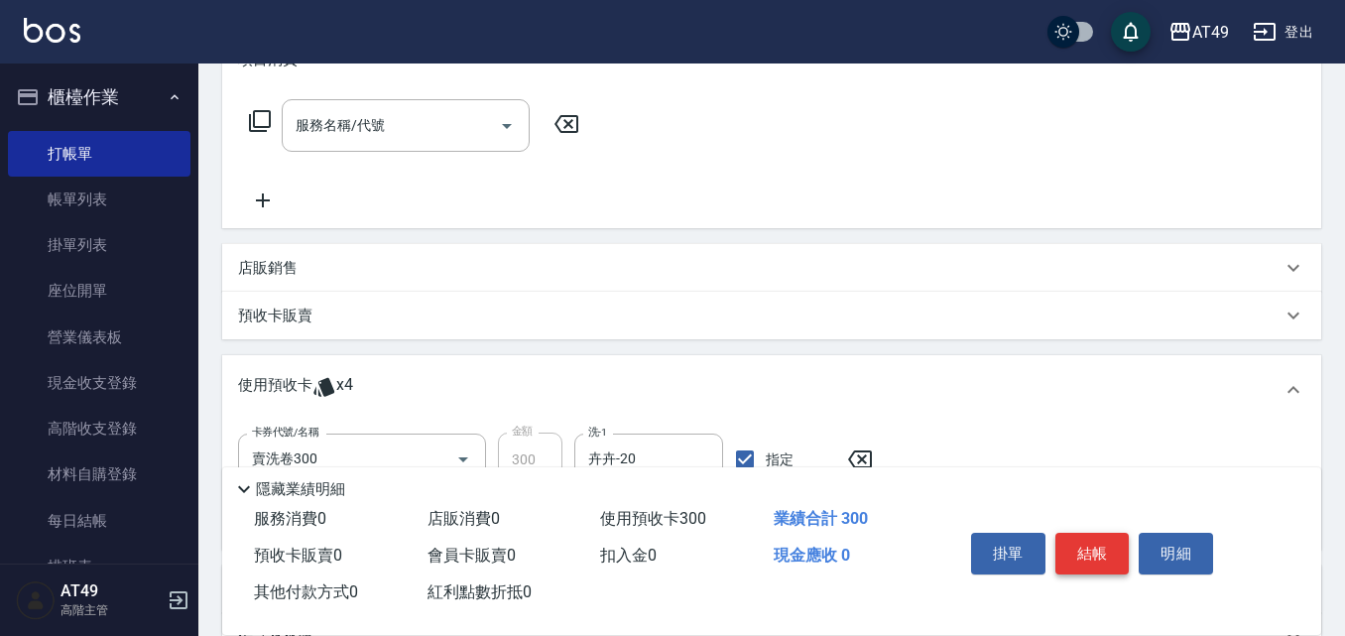
click at [1099, 541] on button "結帳" at bounding box center [1092, 554] width 74 height 42
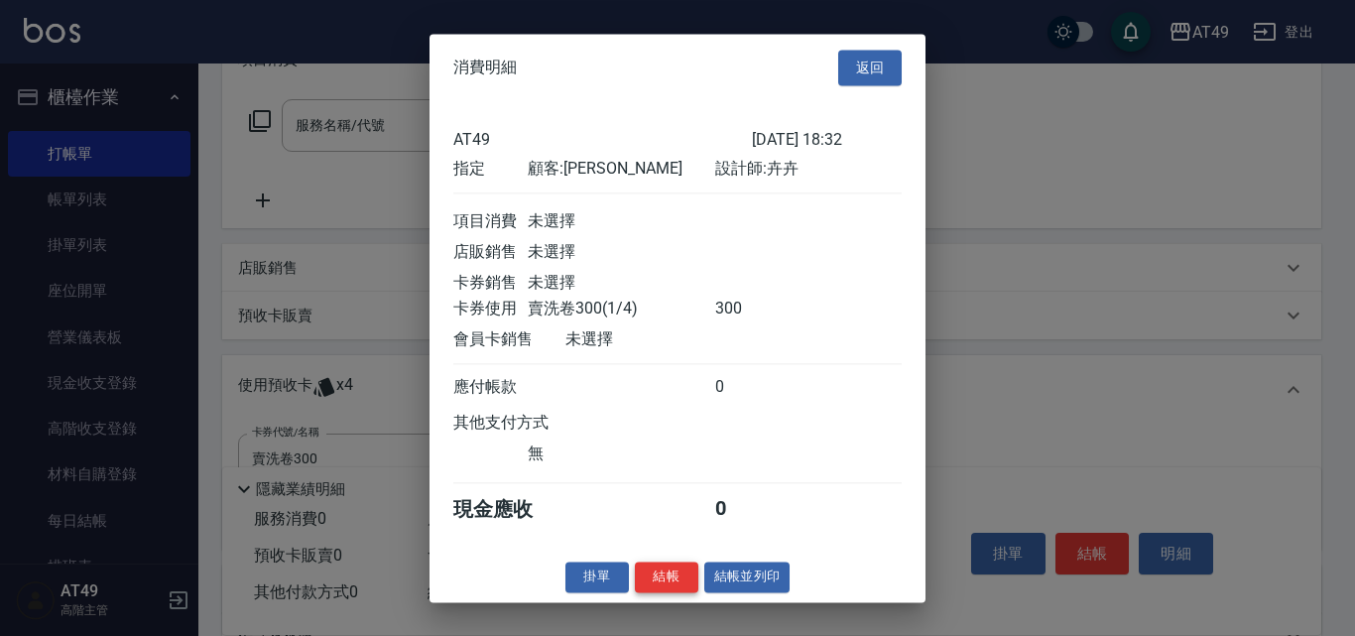
click at [666, 592] on button "結帳" at bounding box center [666, 576] width 63 height 31
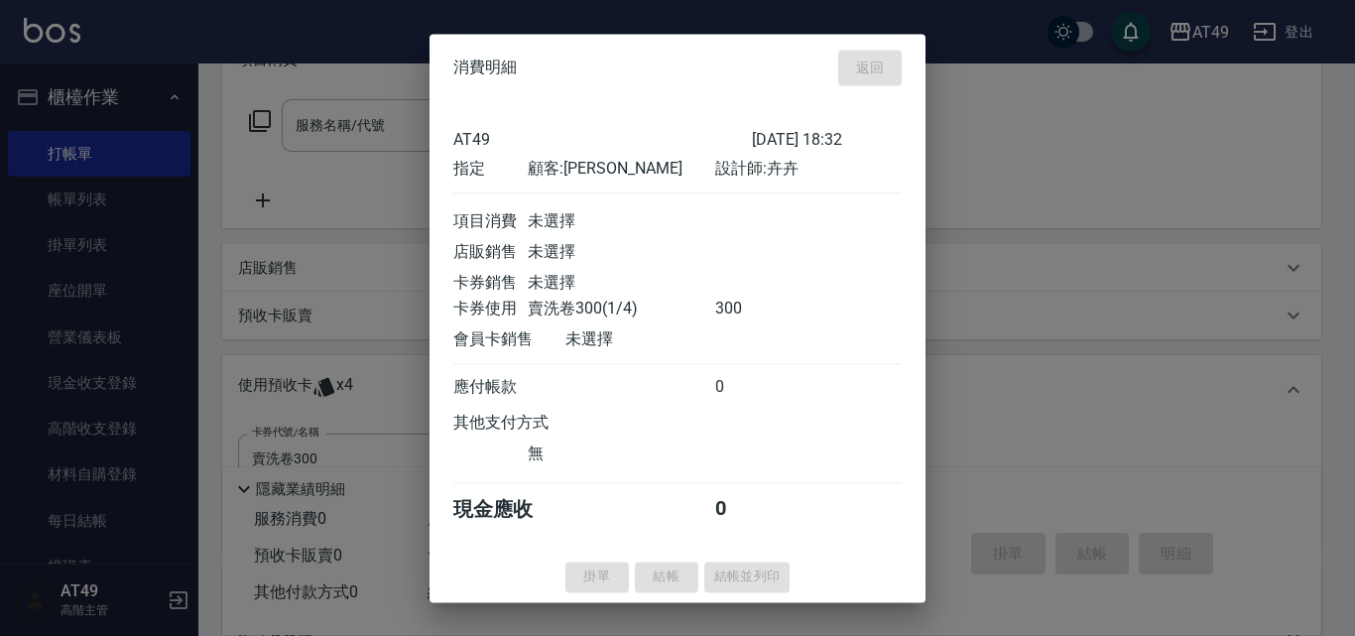
type input "[DATE] 18:45"
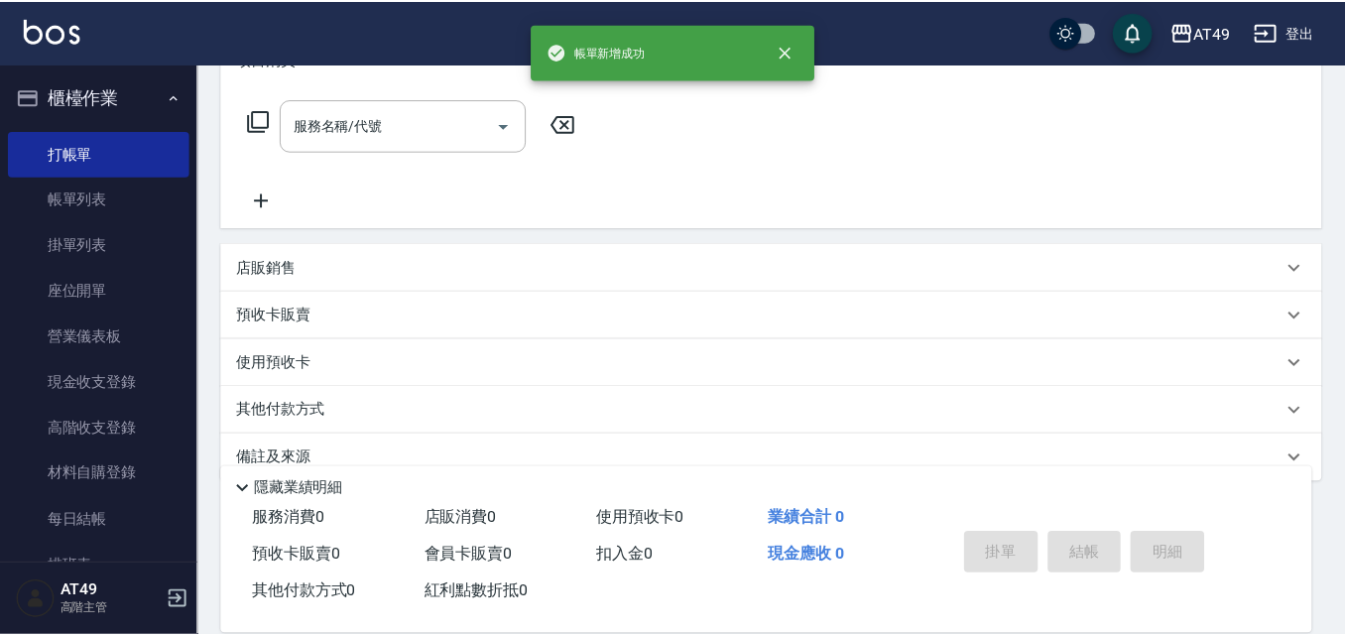
scroll to position [0, 0]
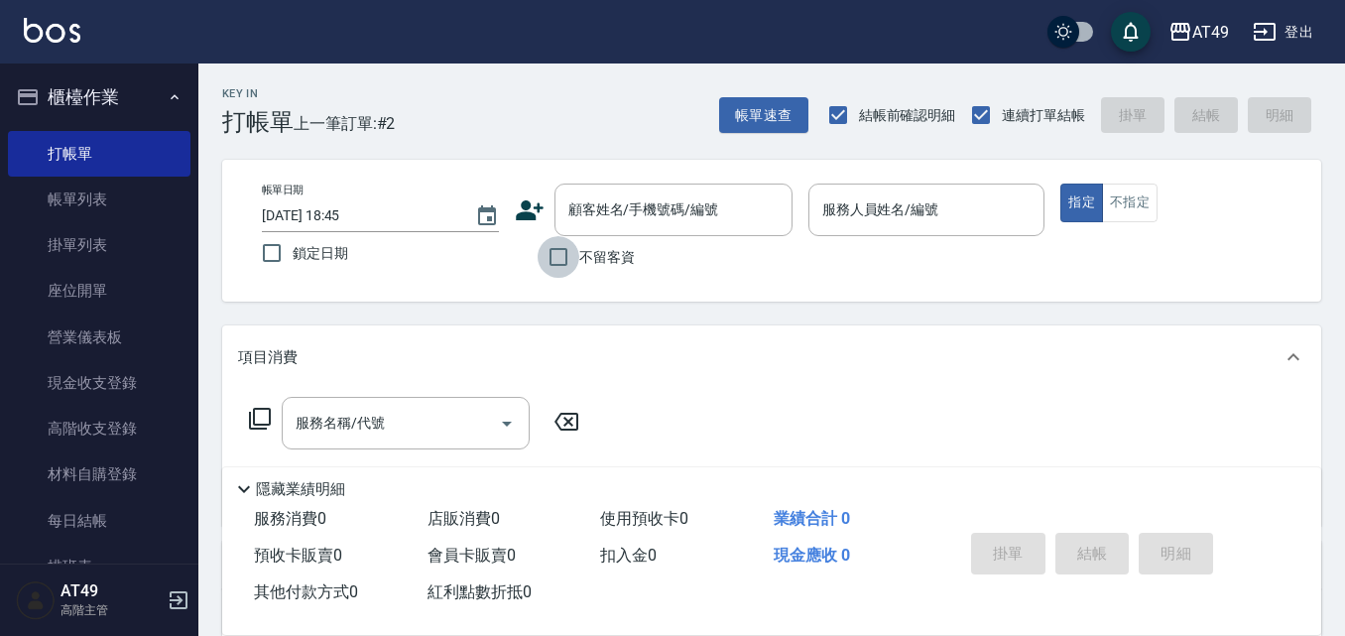
click at [570, 253] on input "不留客資" at bounding box center [559, 257] width 42 height 42
checkbox input "true"
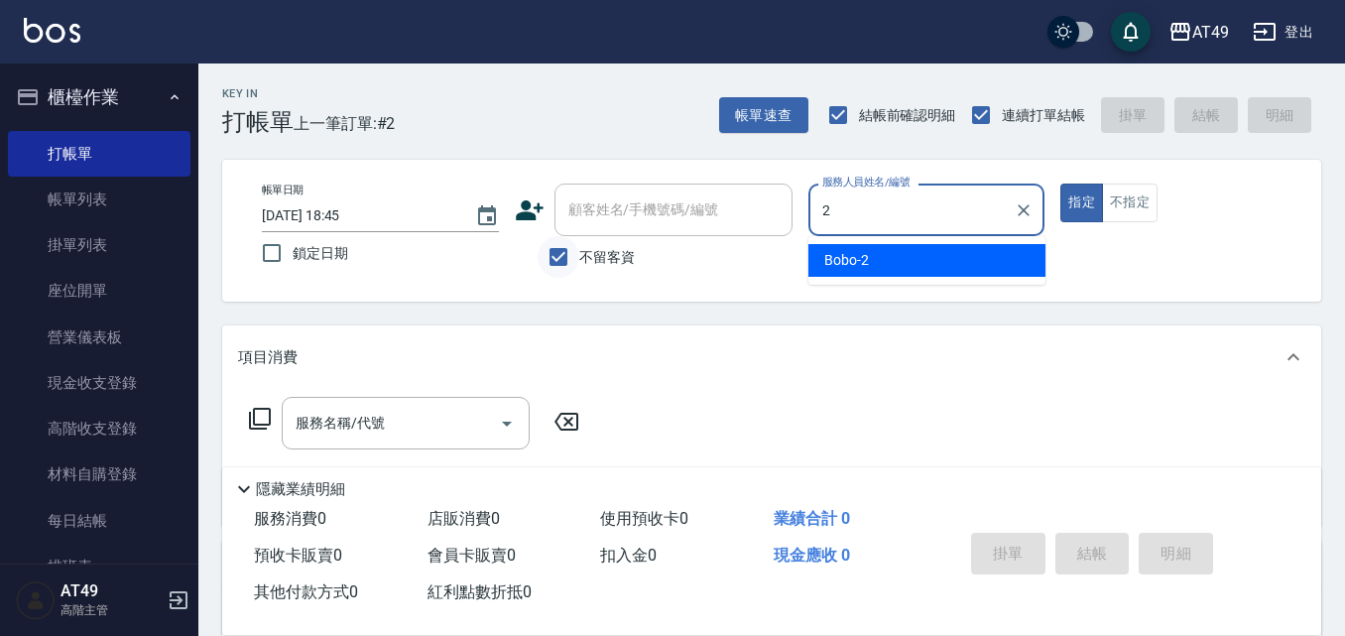
type input "2"
type button "true"
type input "Bobo-2"
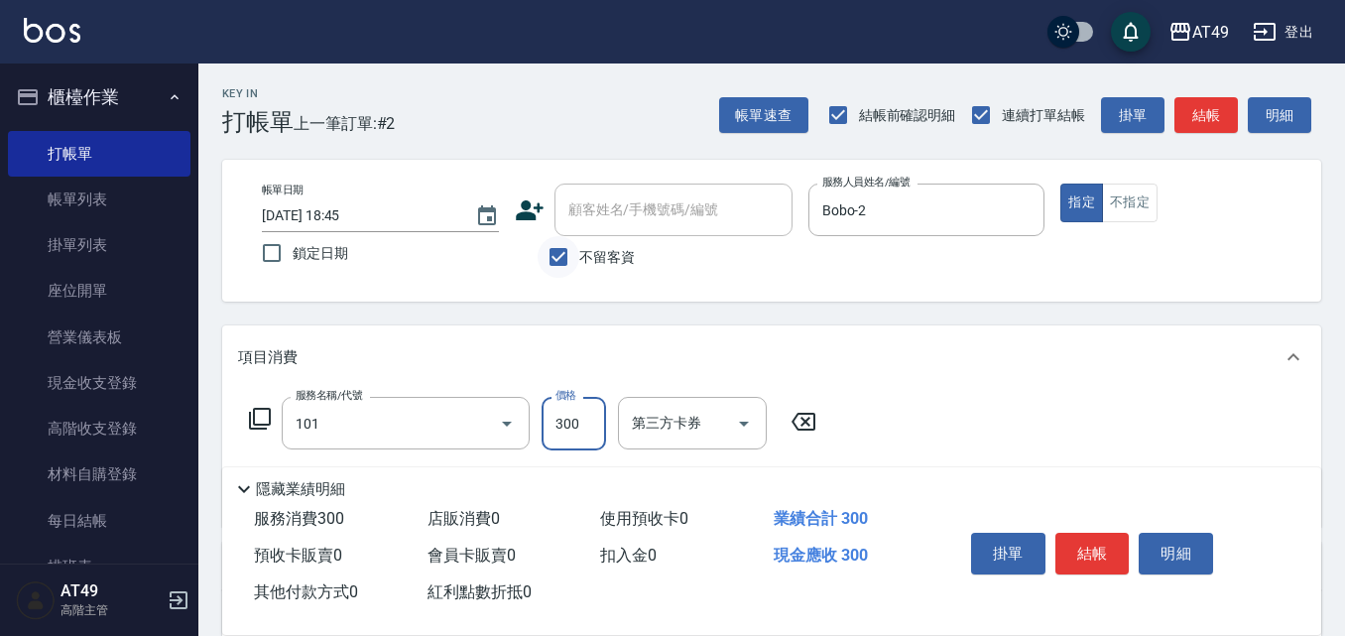
type input "一般洗髮(101)"
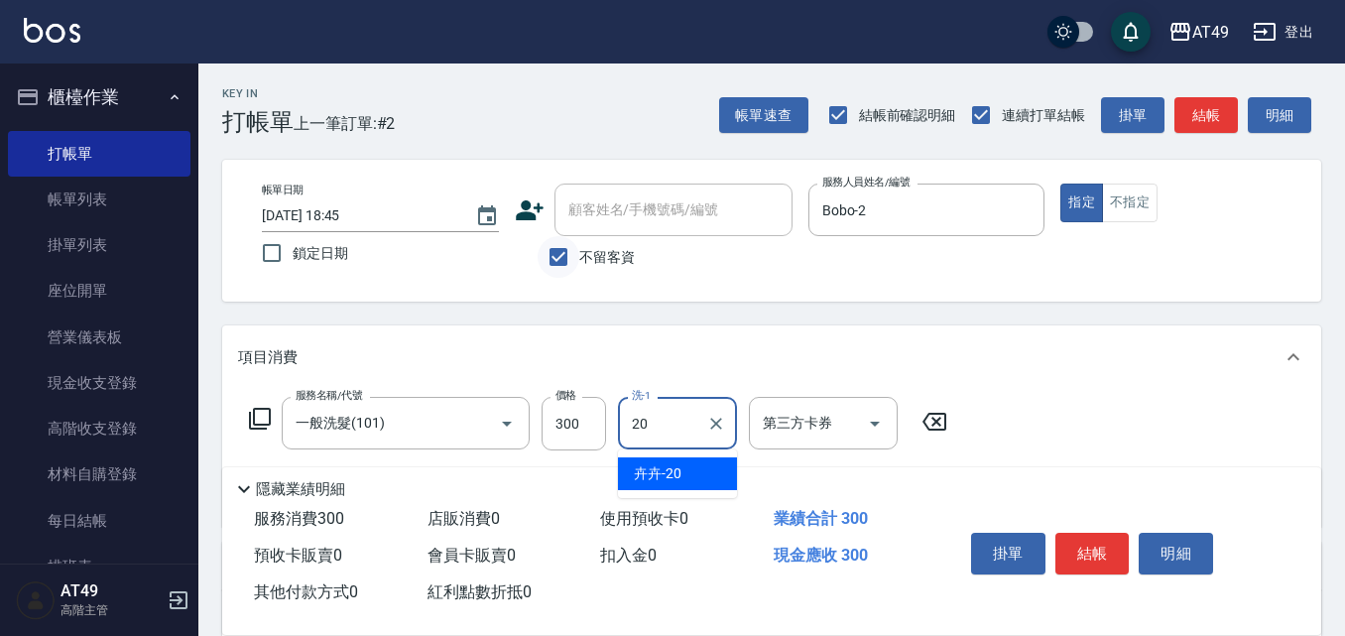
type input "卉卉-20"
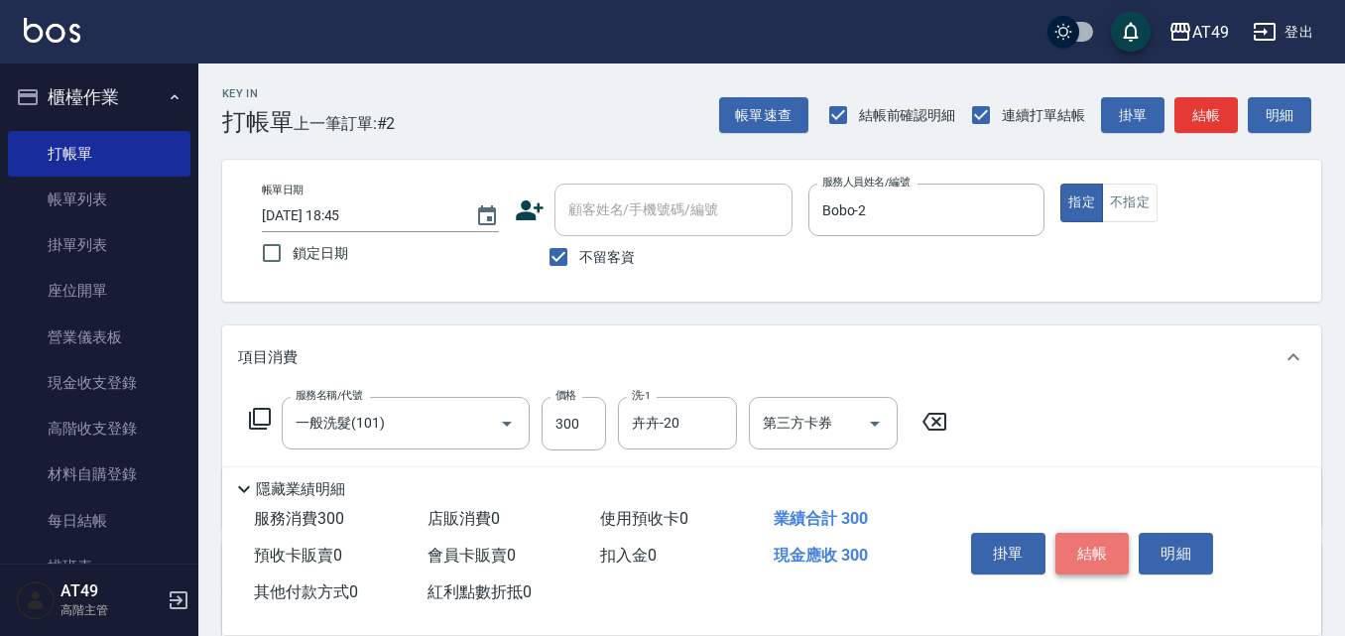
click at [1102, 557] on button "結帳" at bounding box center [1092, 554] width 74 height 42
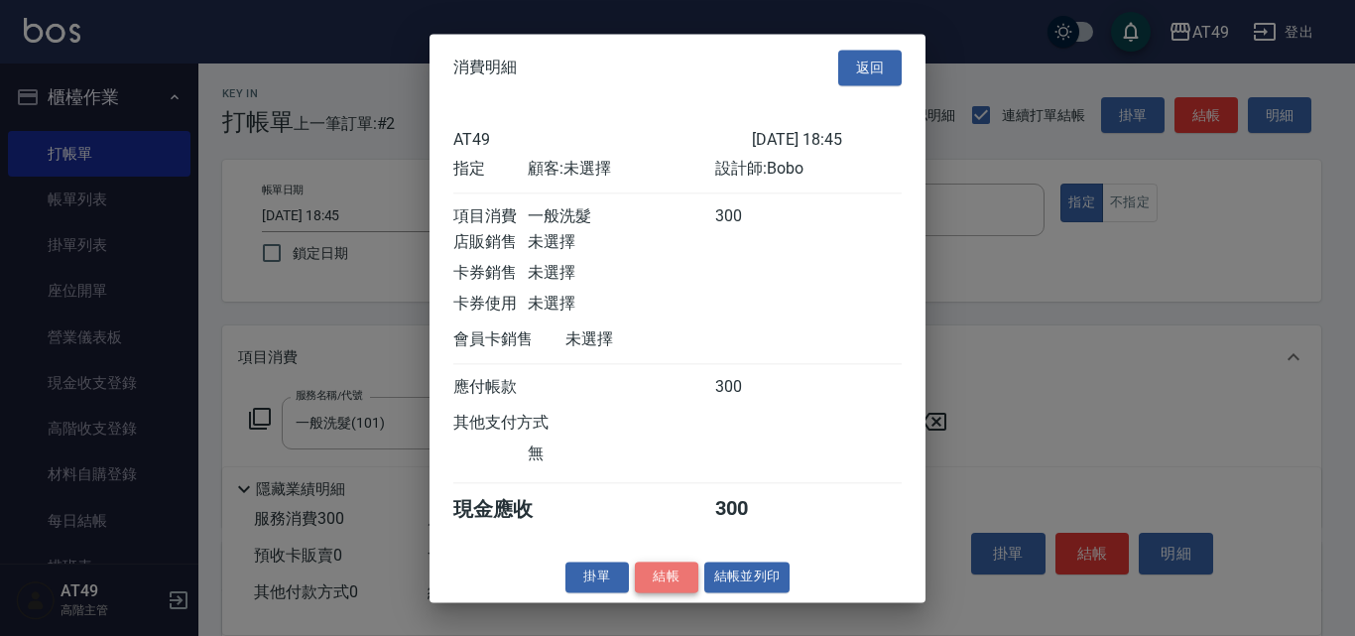
click at [666, 585] on button "結帳" at bounding box center [666, 576] width 63 height 31
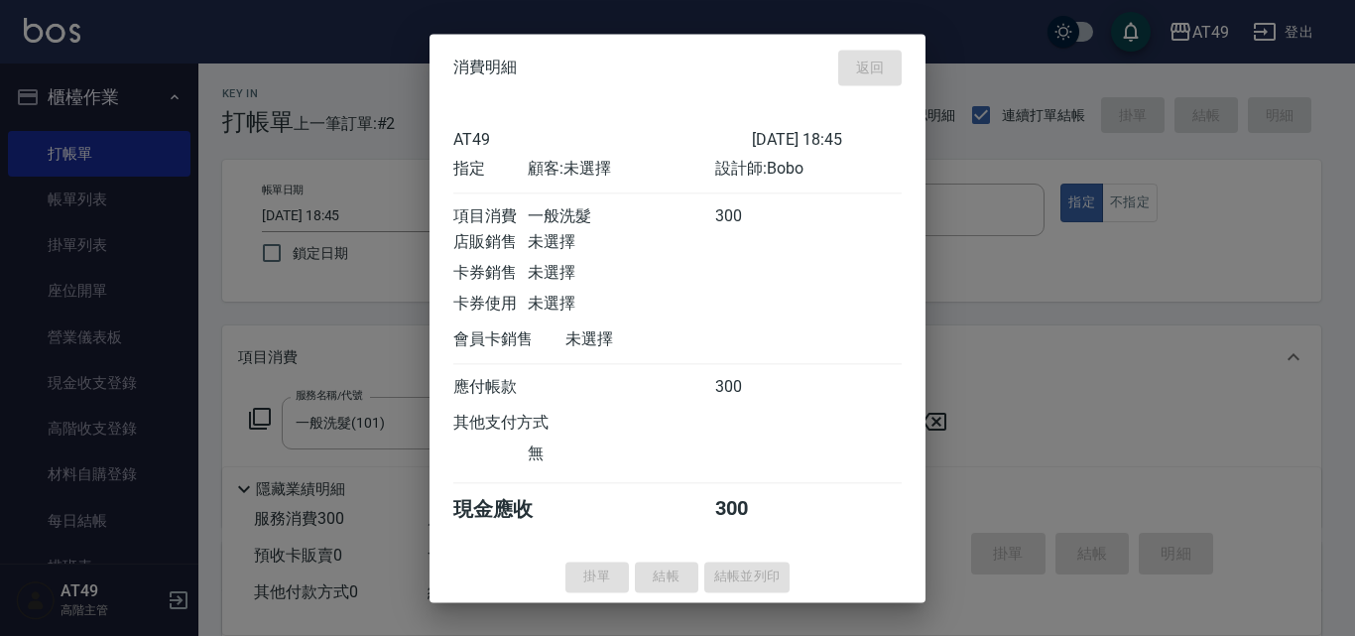
type input "[DATE] 18:56"
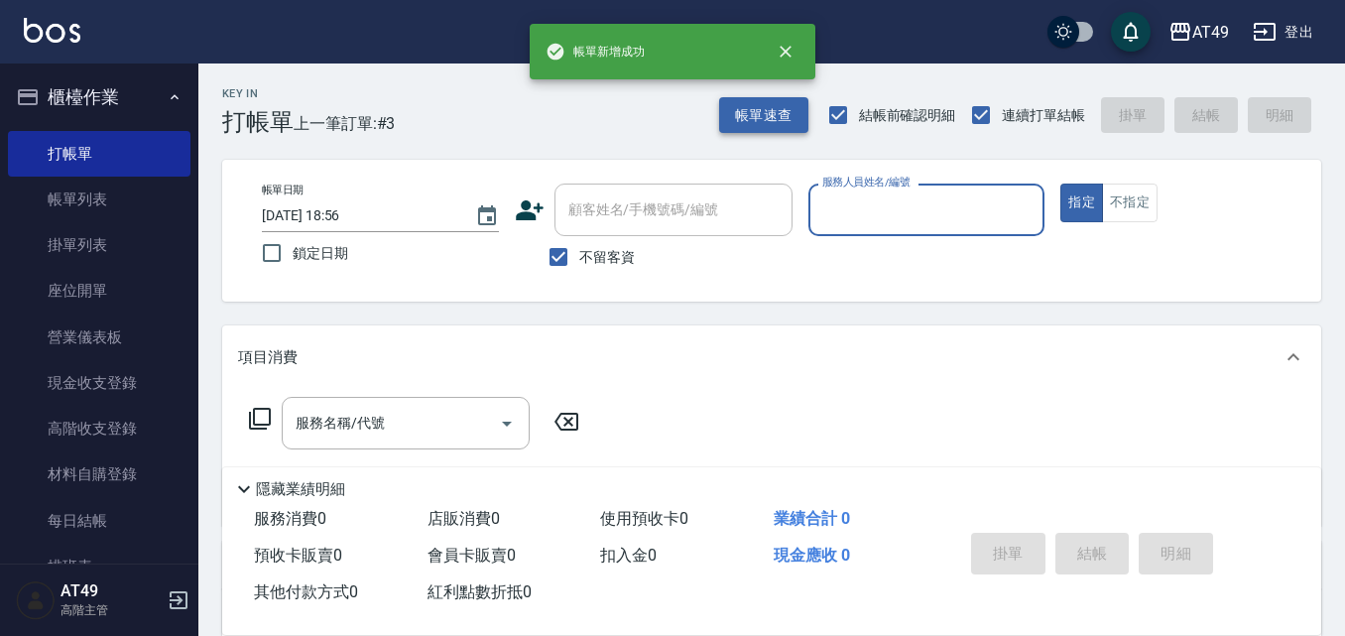
click at [752, 123] on button "帳單速查" at bounding box center [763, 115] width 89 height 37
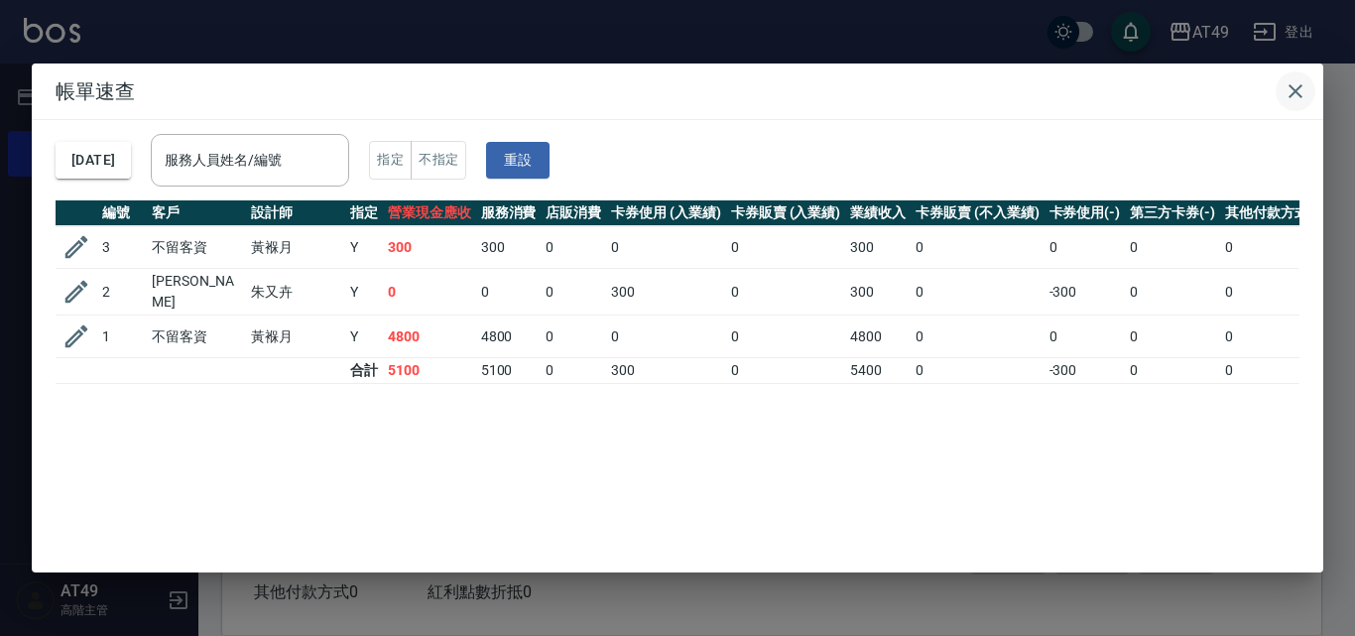
click at [1304, 91] on icon "button" at bounding box center [1295, 91] width 24 height 24
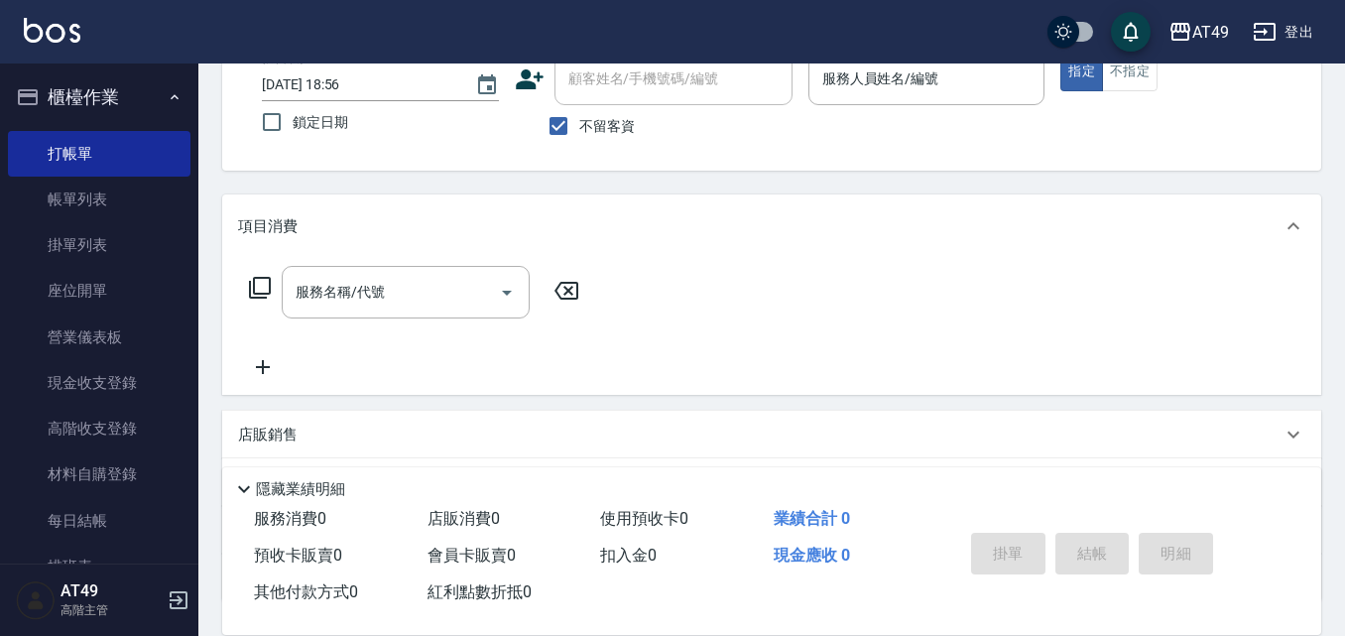
scroll to position [287, 0]
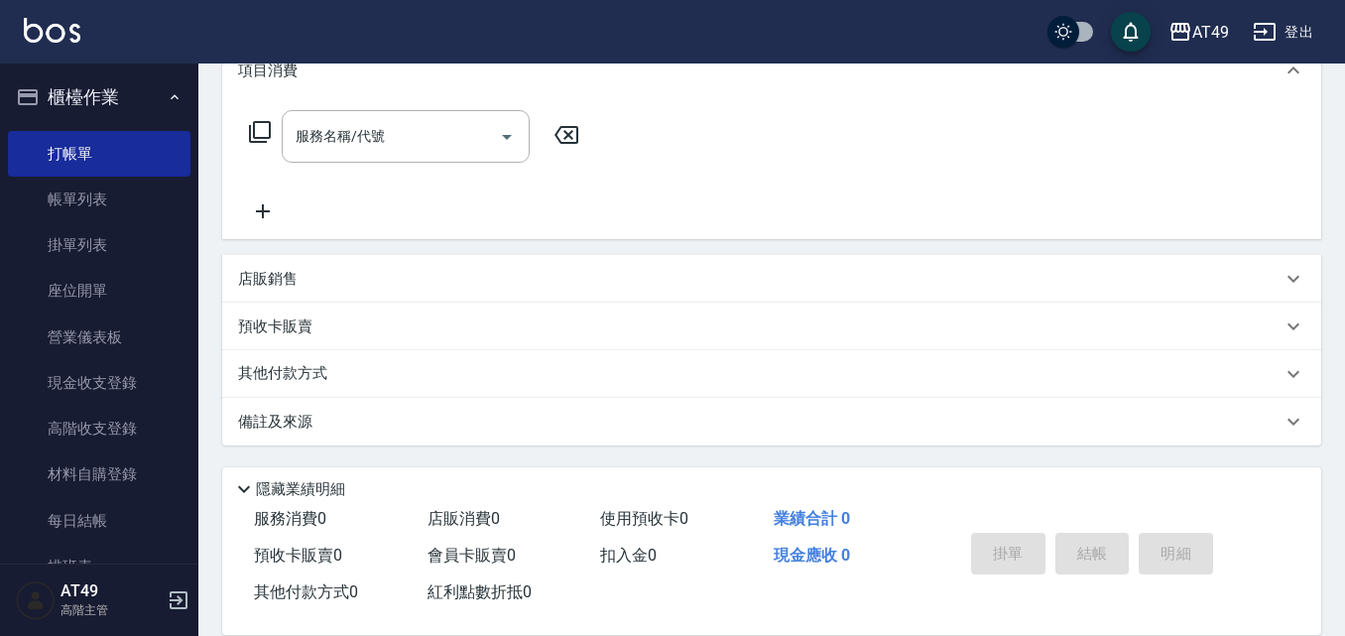
click at [272, 279] on p "店販銷售" at bounding box center [268, 279] width 60 height 21
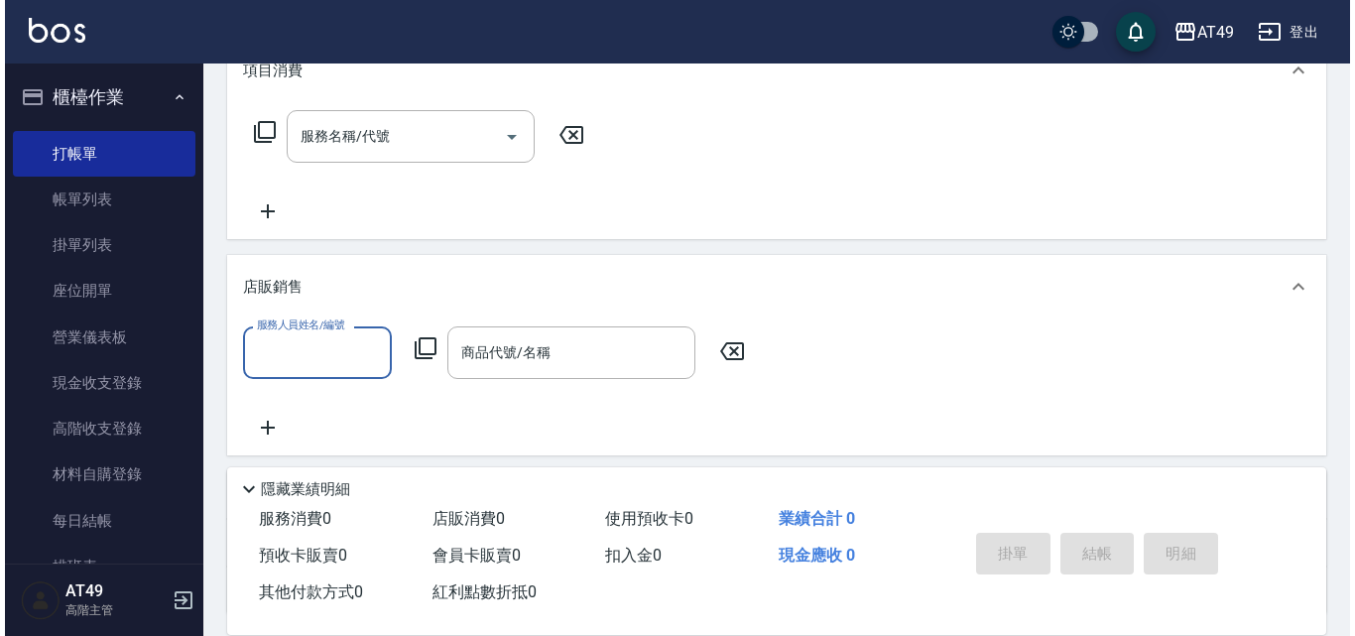
scroll to position [0, 0]
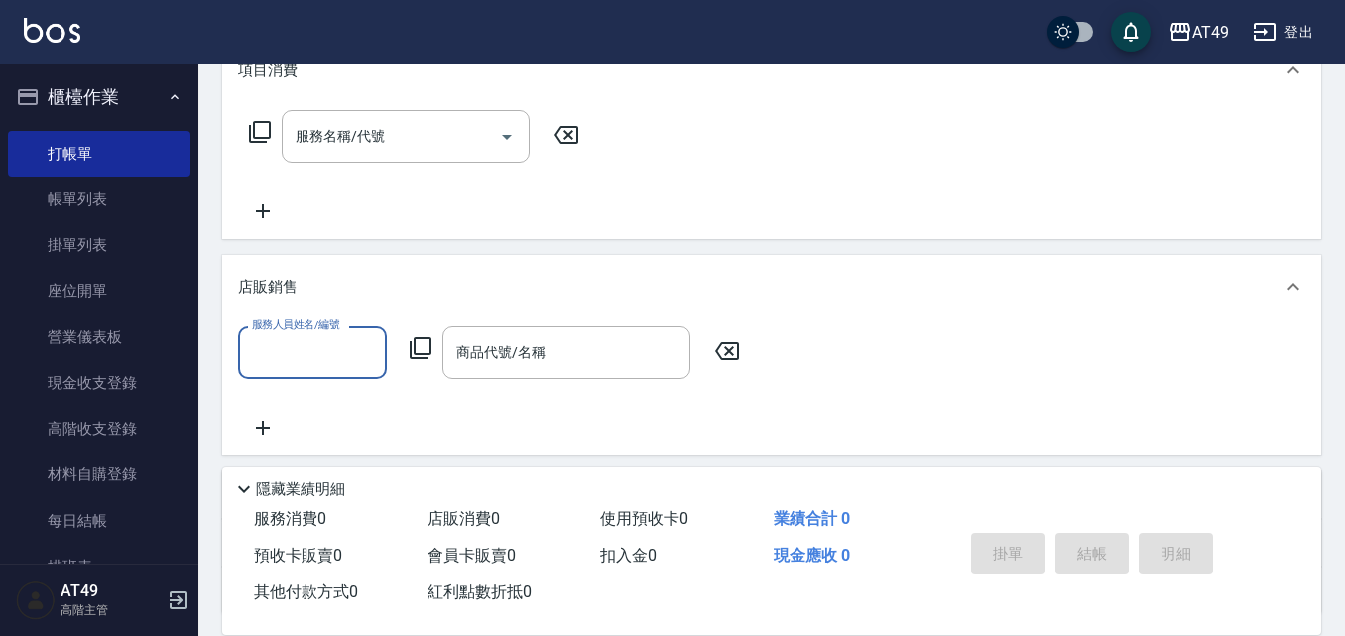
click at [413, 346] on icon at bounding box center [421, 348] width 24 height 24
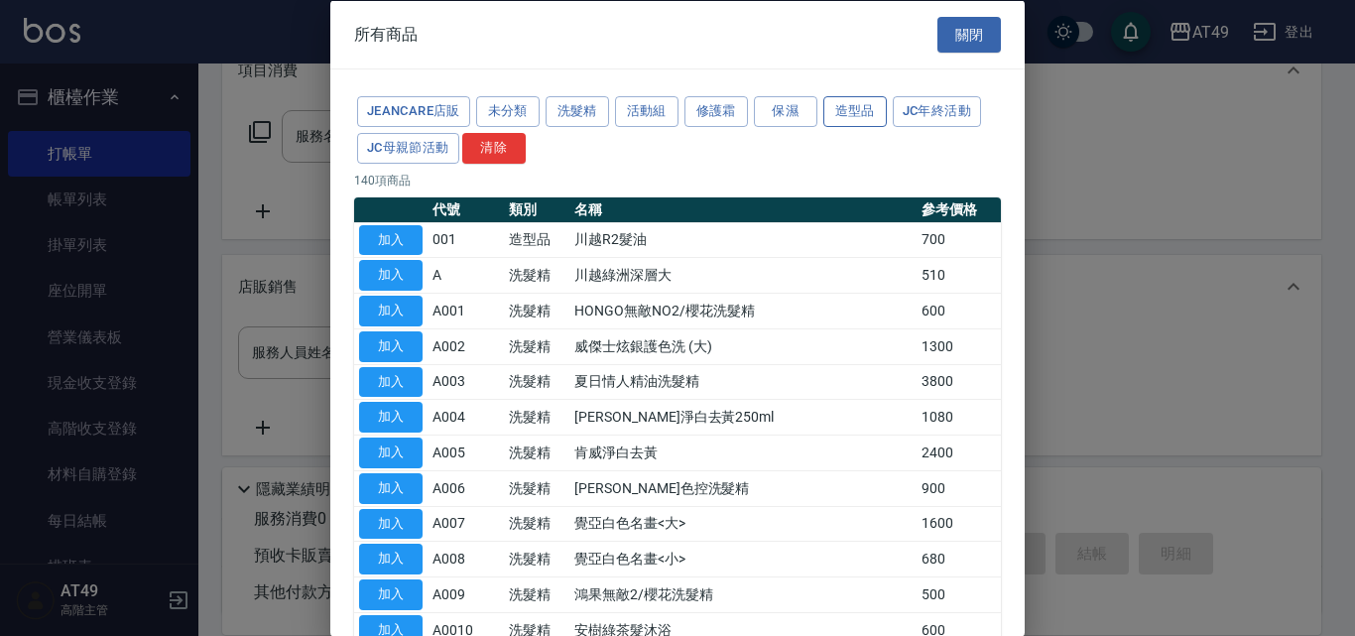
click at [862, 110] on button "造型品" at bounding box center [854, 111] width 63 height 31
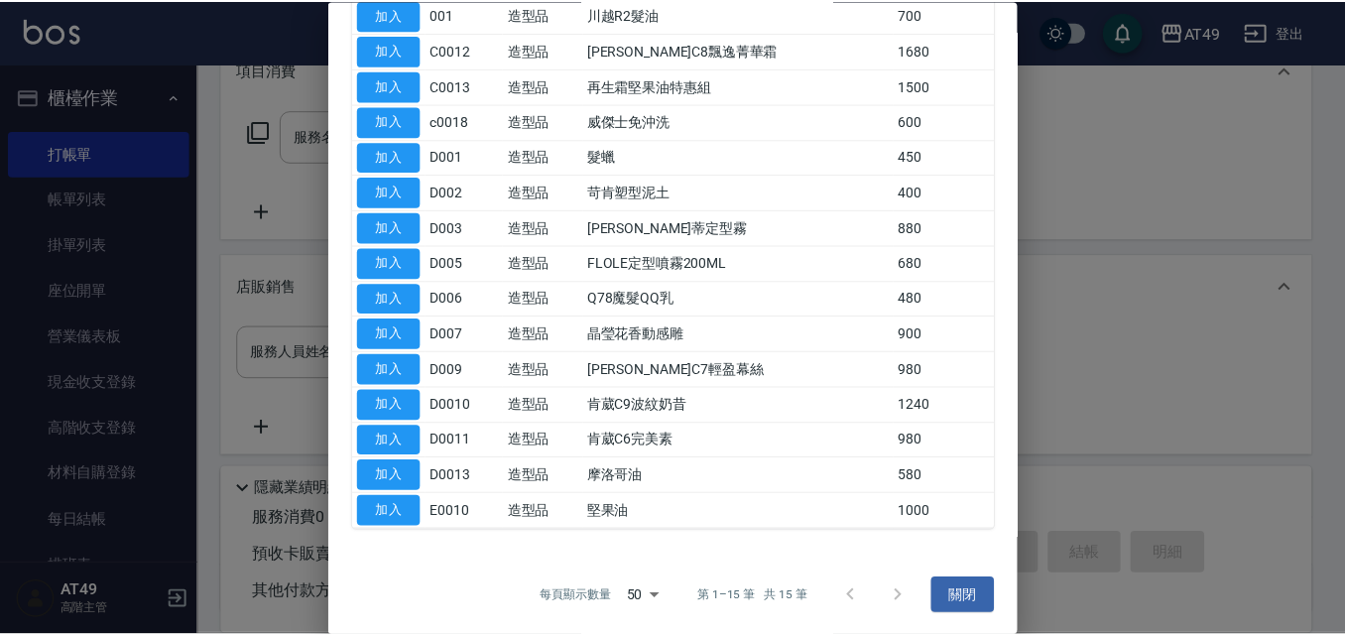
scroll to position [227, 0]
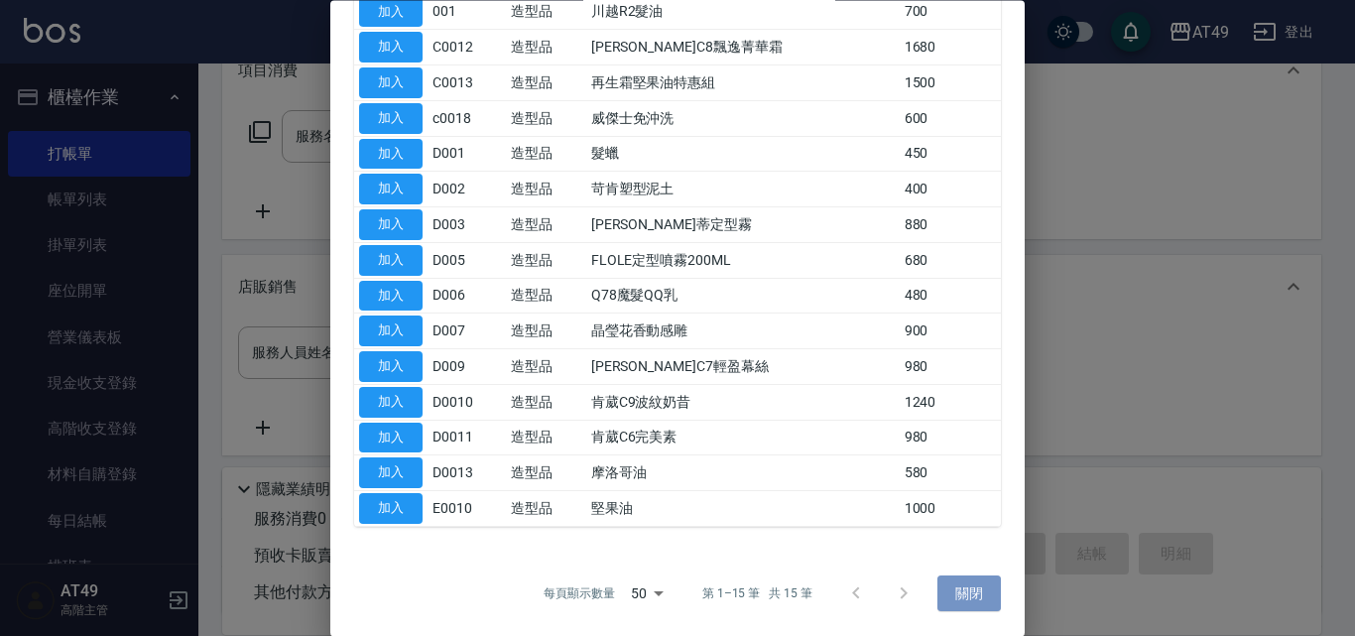
click at [967, 594] on button "關閉" at bounding box center [968, 593] width 63 height 37
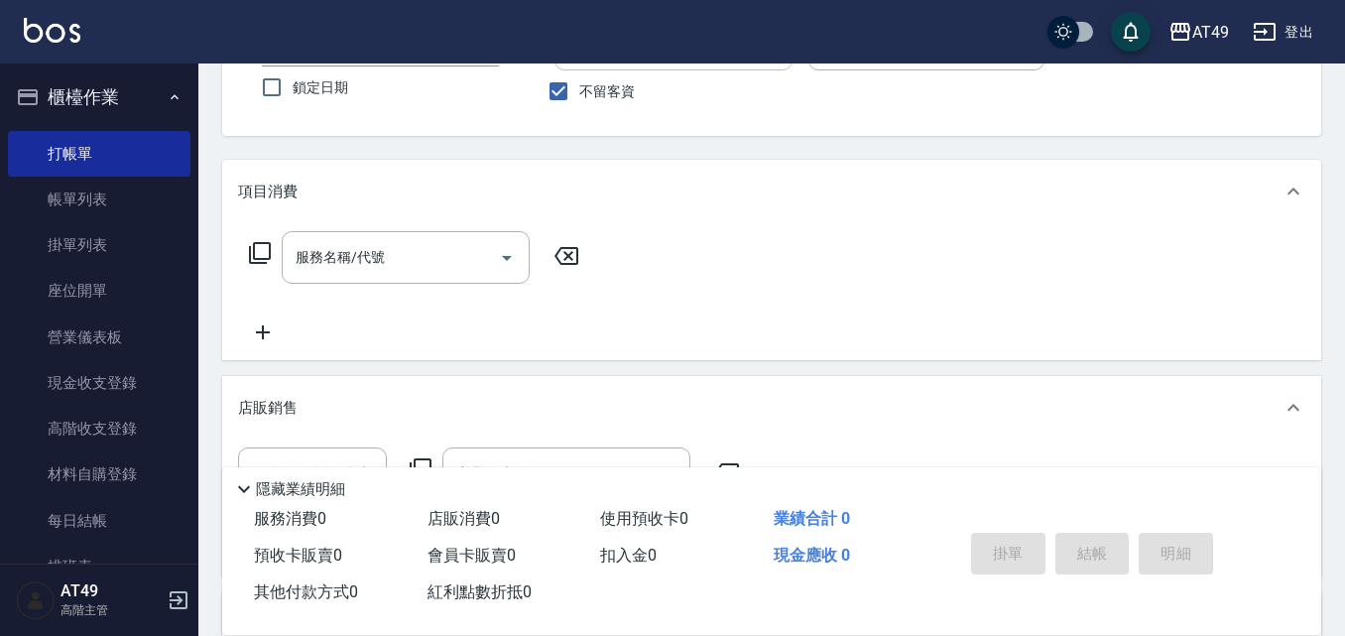
scroll to position [0, 0]
